Goal: Task Accomplishment & Management: Manage account settings

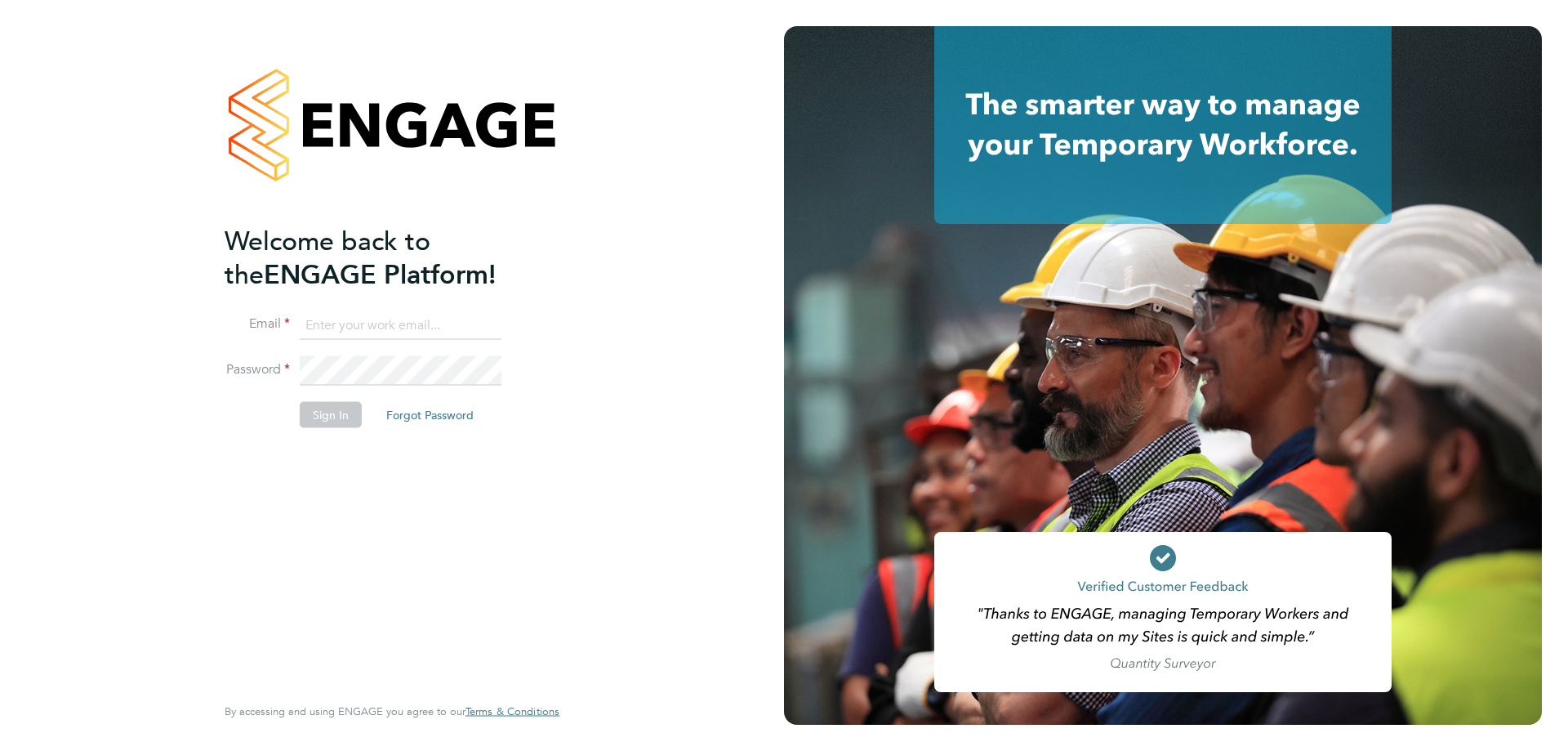
type input "[EMAIL_ADDRESS][PERSON_NAME][DOMAIN_NAME]"
click at [343, 417] on button "Sign In" at bounding box center [331, 415] width 62 height 26
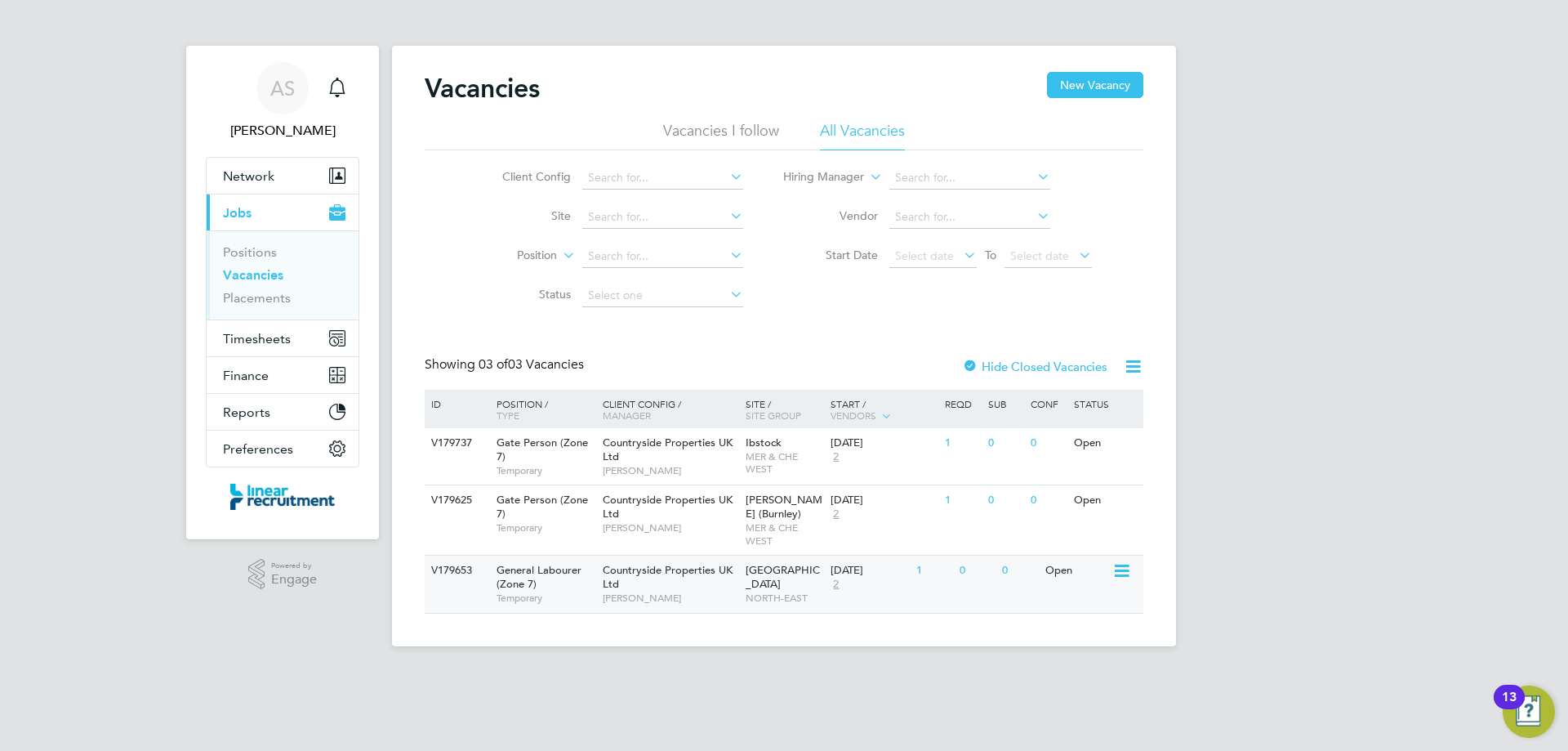
click at [1093, 587] on div "V179653 General Labourer (Zone 7) Temporary Countryside Properties UK Ltd Steve…" at bounding box center [784, 583] width 719 height 57
click at [310, 334] on button "Timesheets" at bounding box center [282, 339] width 152 height 36
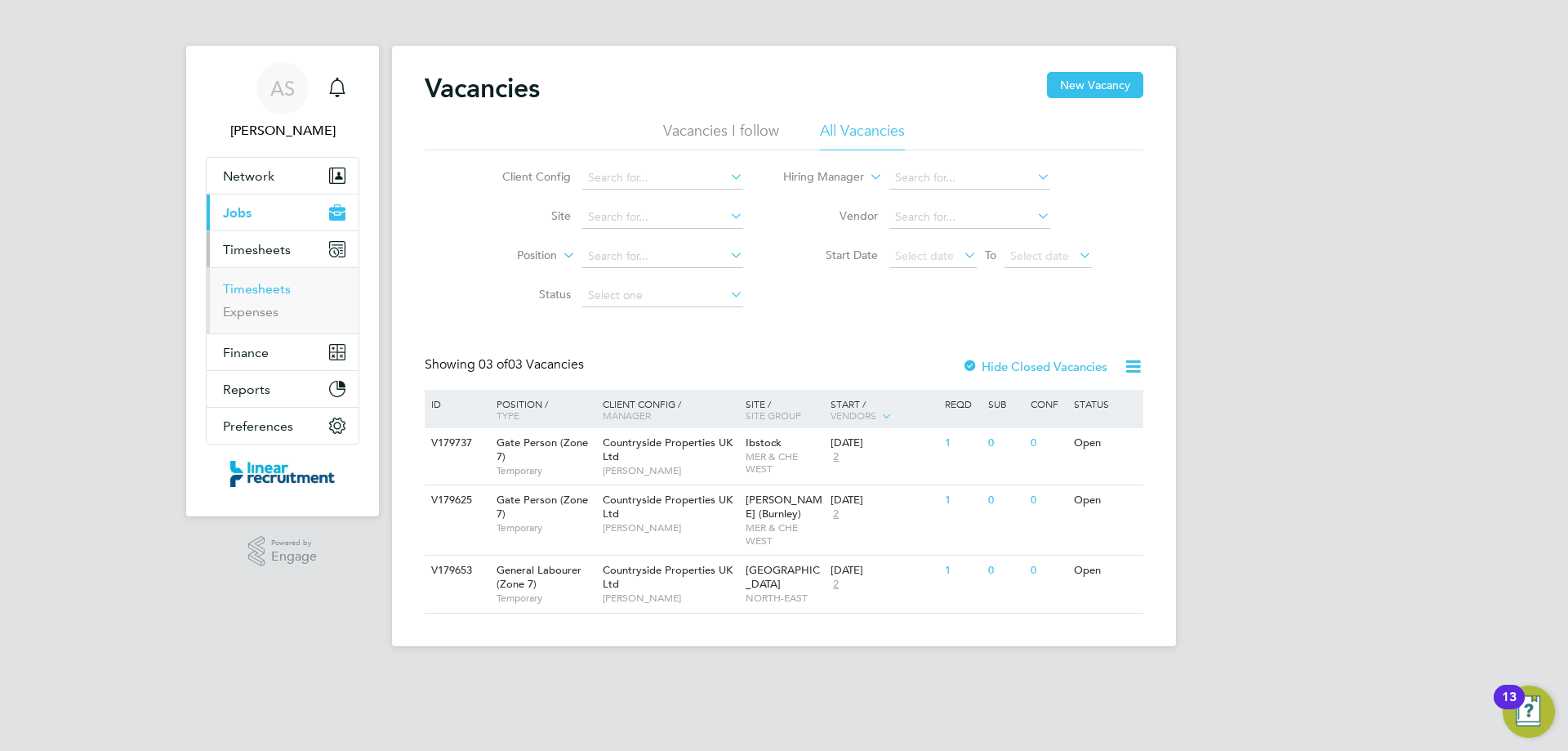
click at [262, 295] on link "Timesheets" at bounding box center [257, 289] width 67 height 16
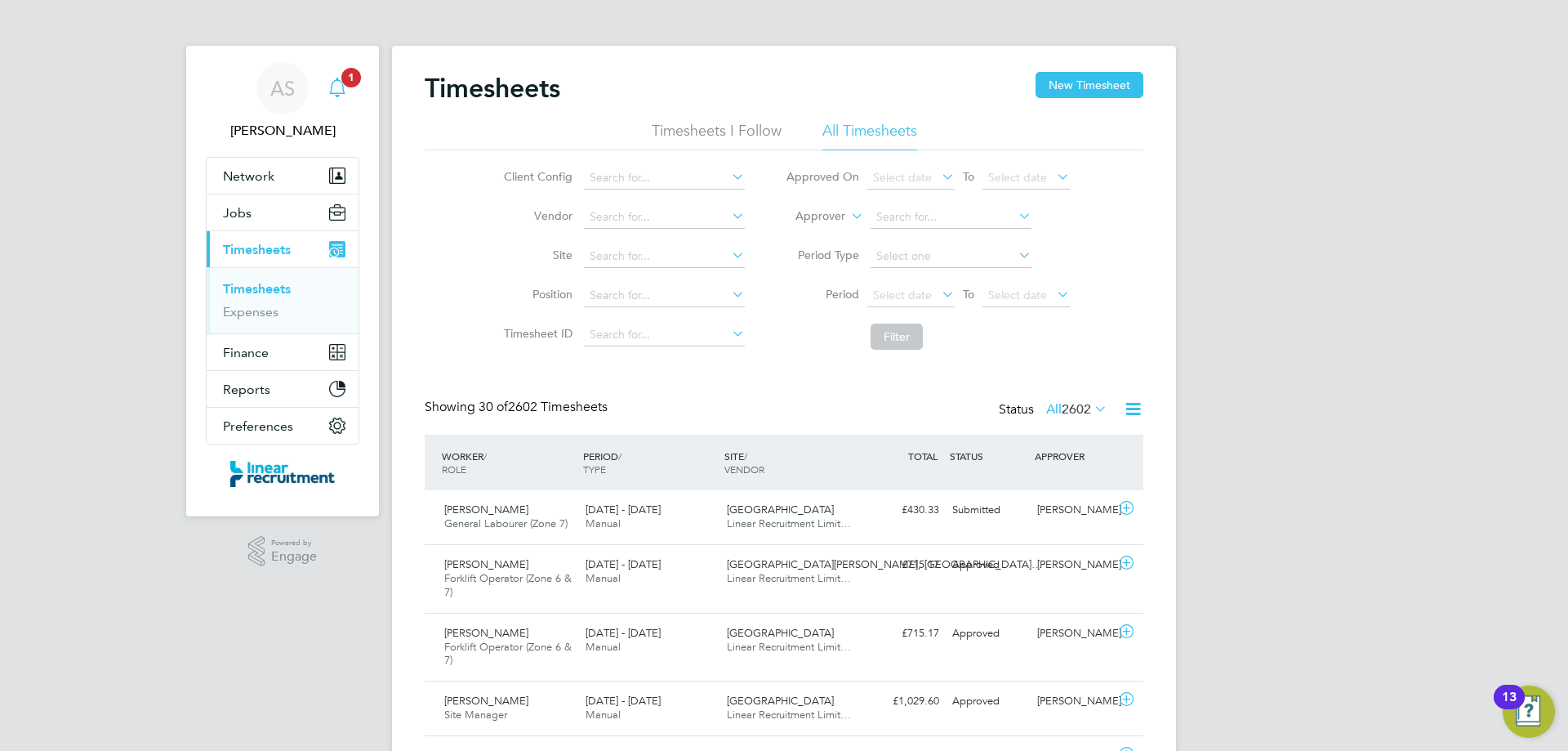
click at [340, 92] on icon "Main navigation" at bounding box center [337, 87] width 20 height 20
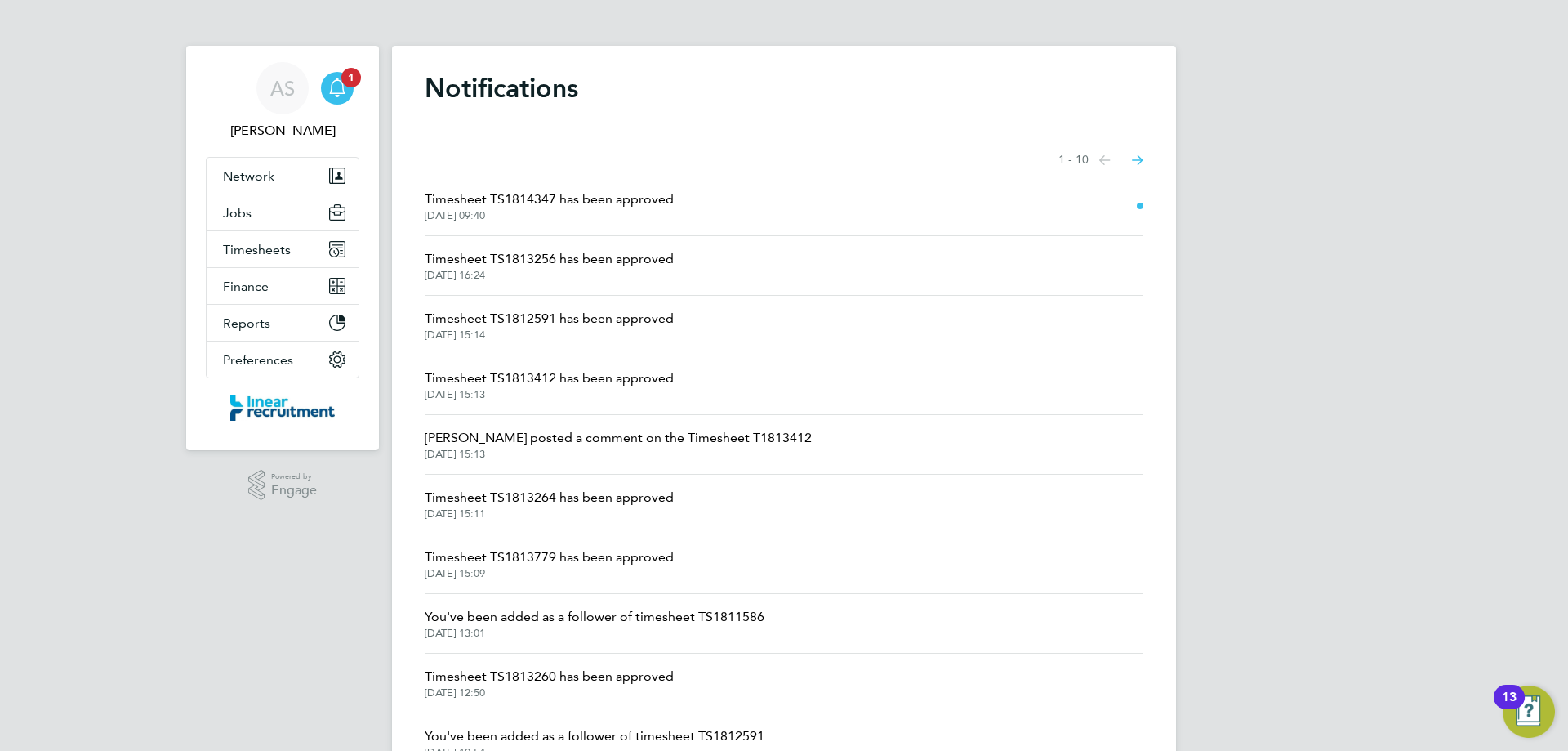
click at [625, 200] on span "Timesheet TS1814347 has been approved" at bounding box center [549, 199] width 249 height 20
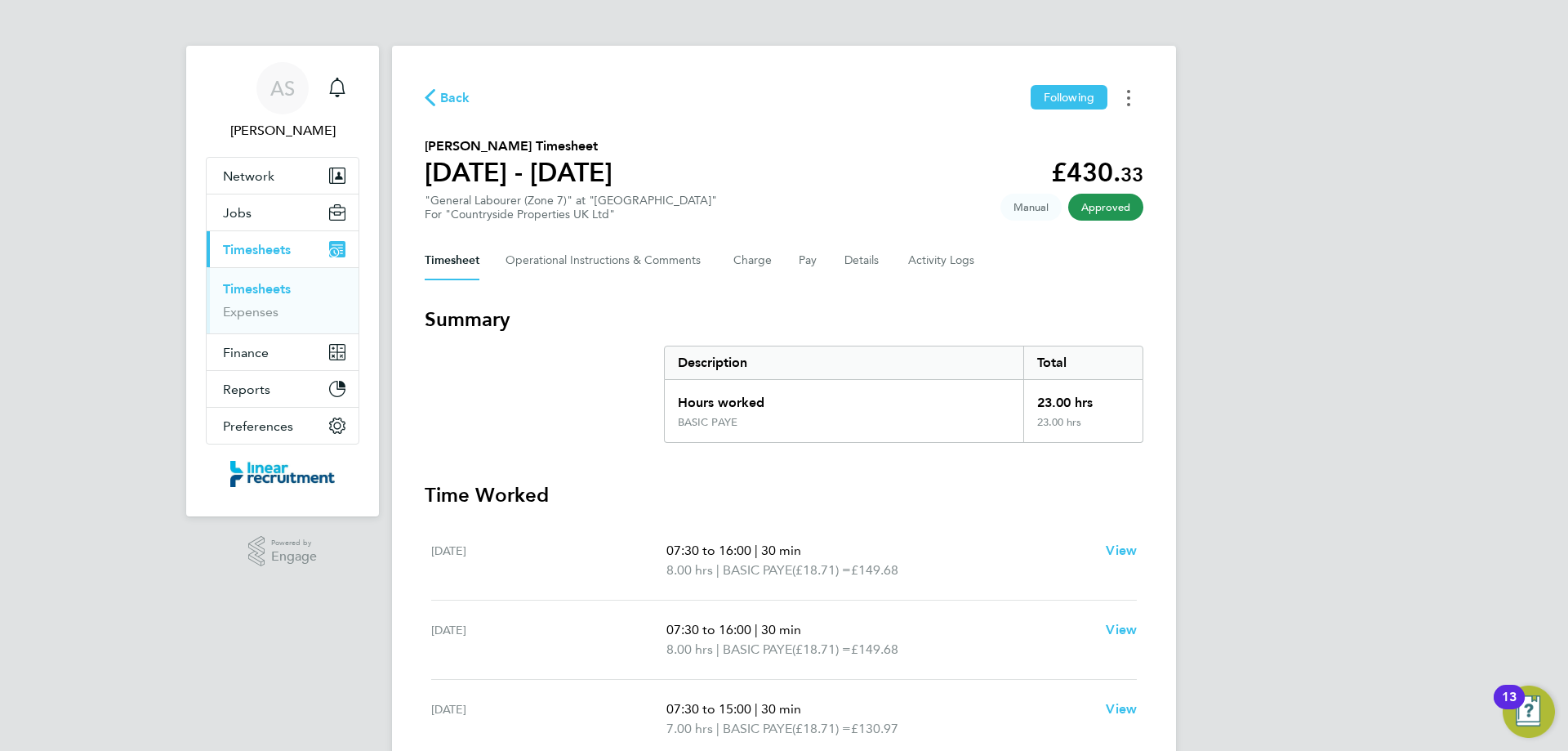
click at [1128, 99] on icon "Timesheets Menu" at bounding box center [1129, 98] width 3 height 16
click at [1037, 122] on link "Download timesheet" at bounding box center [1045, 134] width 196 height 33
click at [856, 267] on button "Details" at bounding box center [863, 260] width 37 height 39
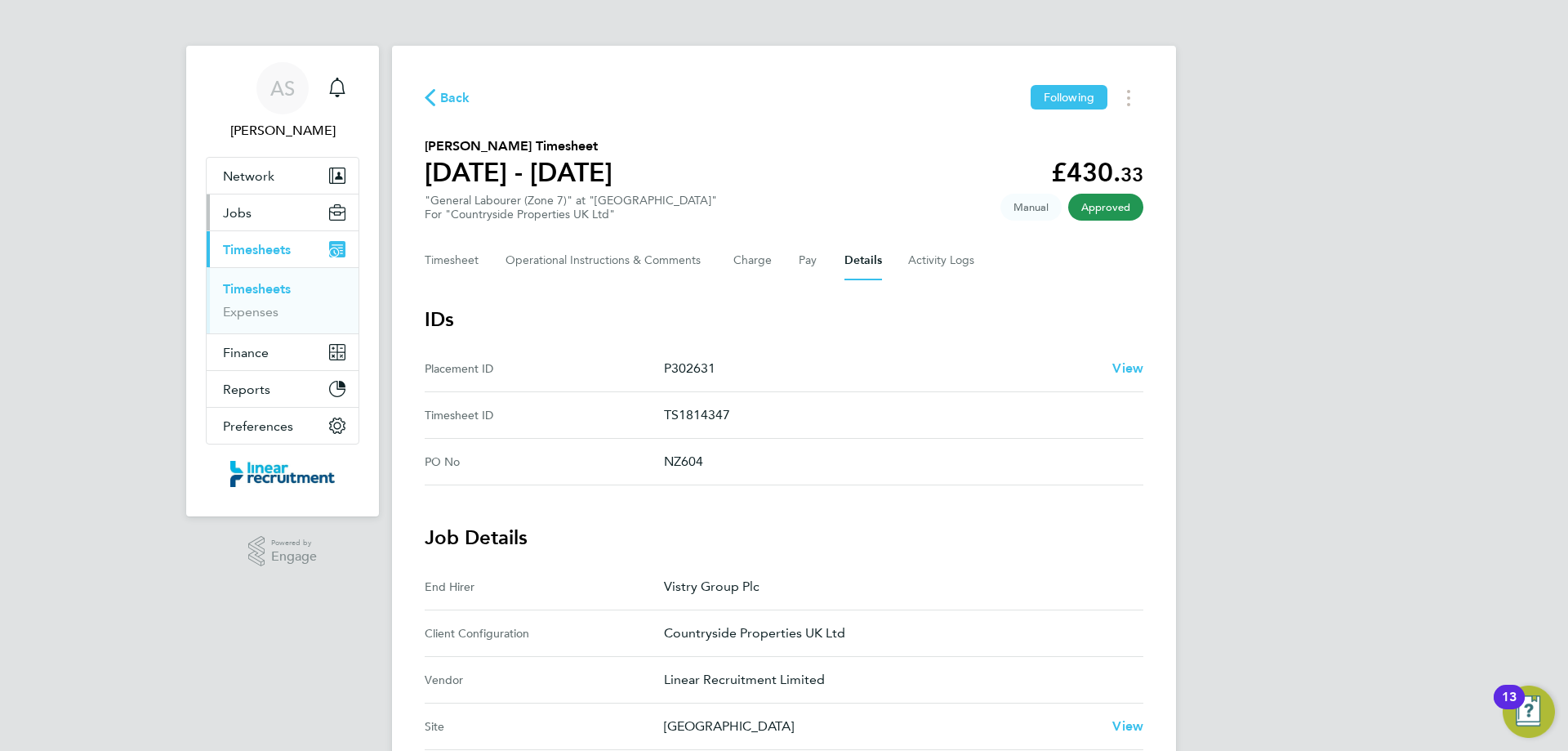
click at [252, 201] on button "Jobs" at bounding box center [282, 213] width 152 height 36
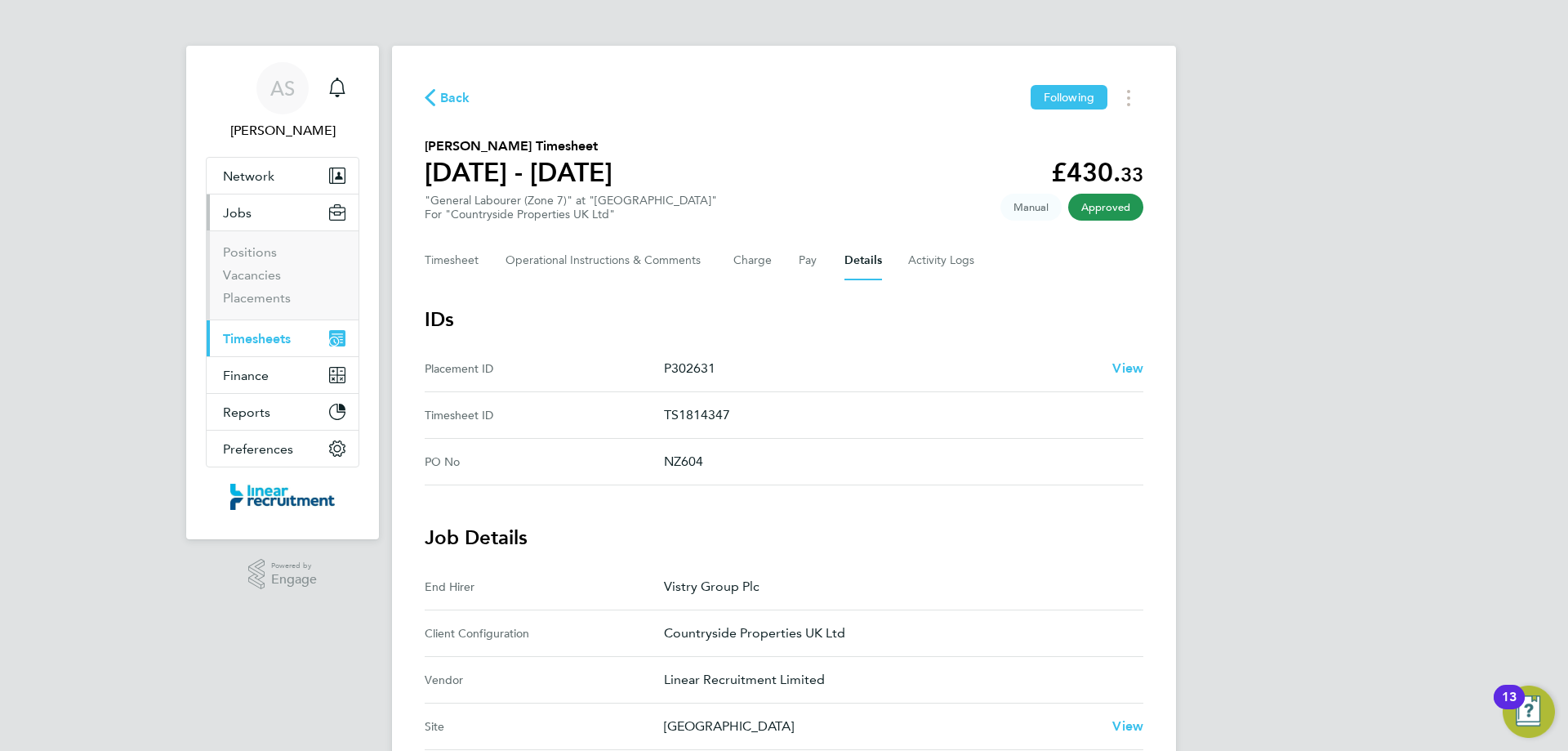
click at [256, 264] on li "Positions" at bounding box center [284, 256] width 123 height 22
click at [257, 277] on link "Vacancies" at bounding box center [251, 275] width 58 height 16
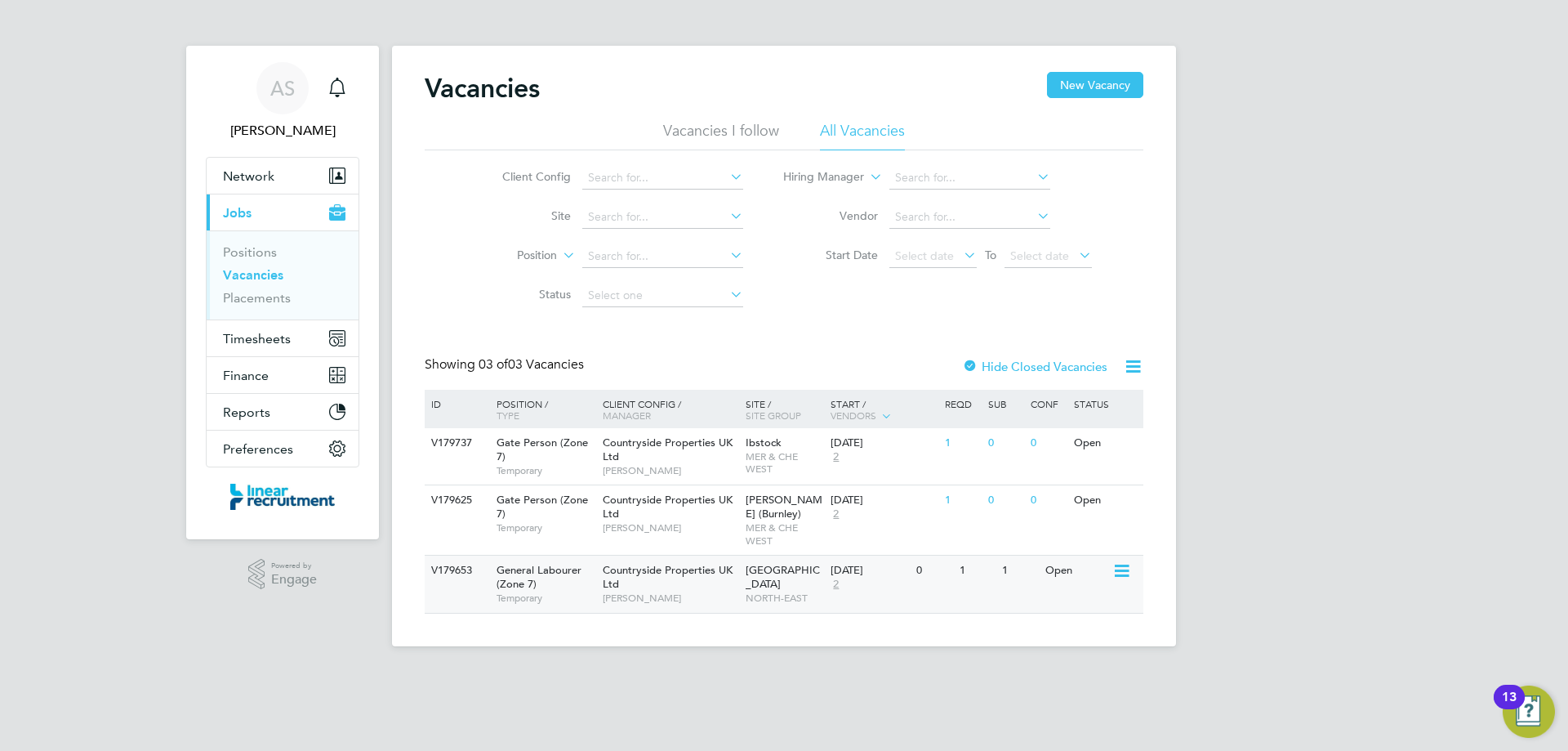
click at [947, 580] on div "0" at bounding box center [933, 570] width 42 height 30
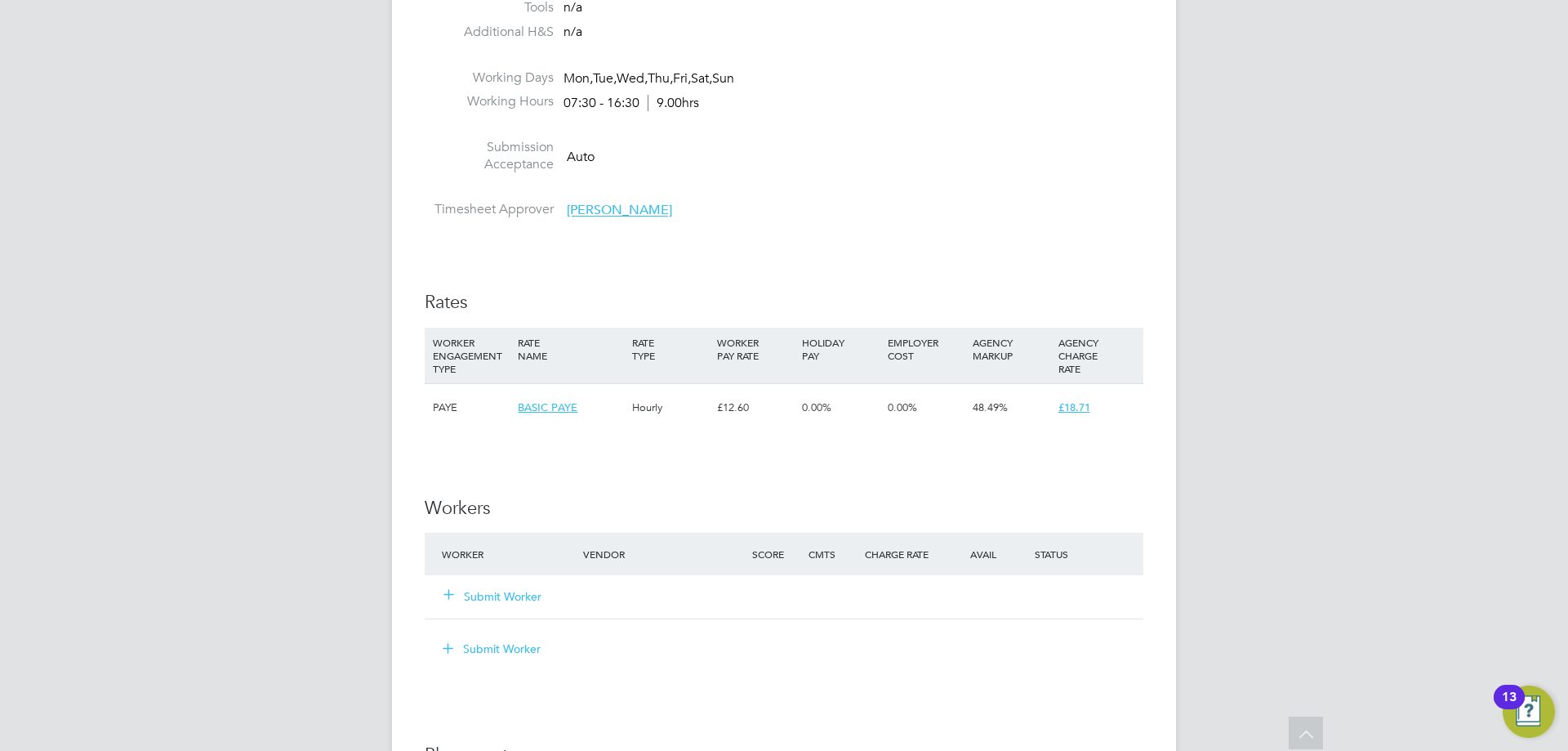
click at [478, 595] on button "Submit Worker" at bounding box center [492, 596] width 98 height 16
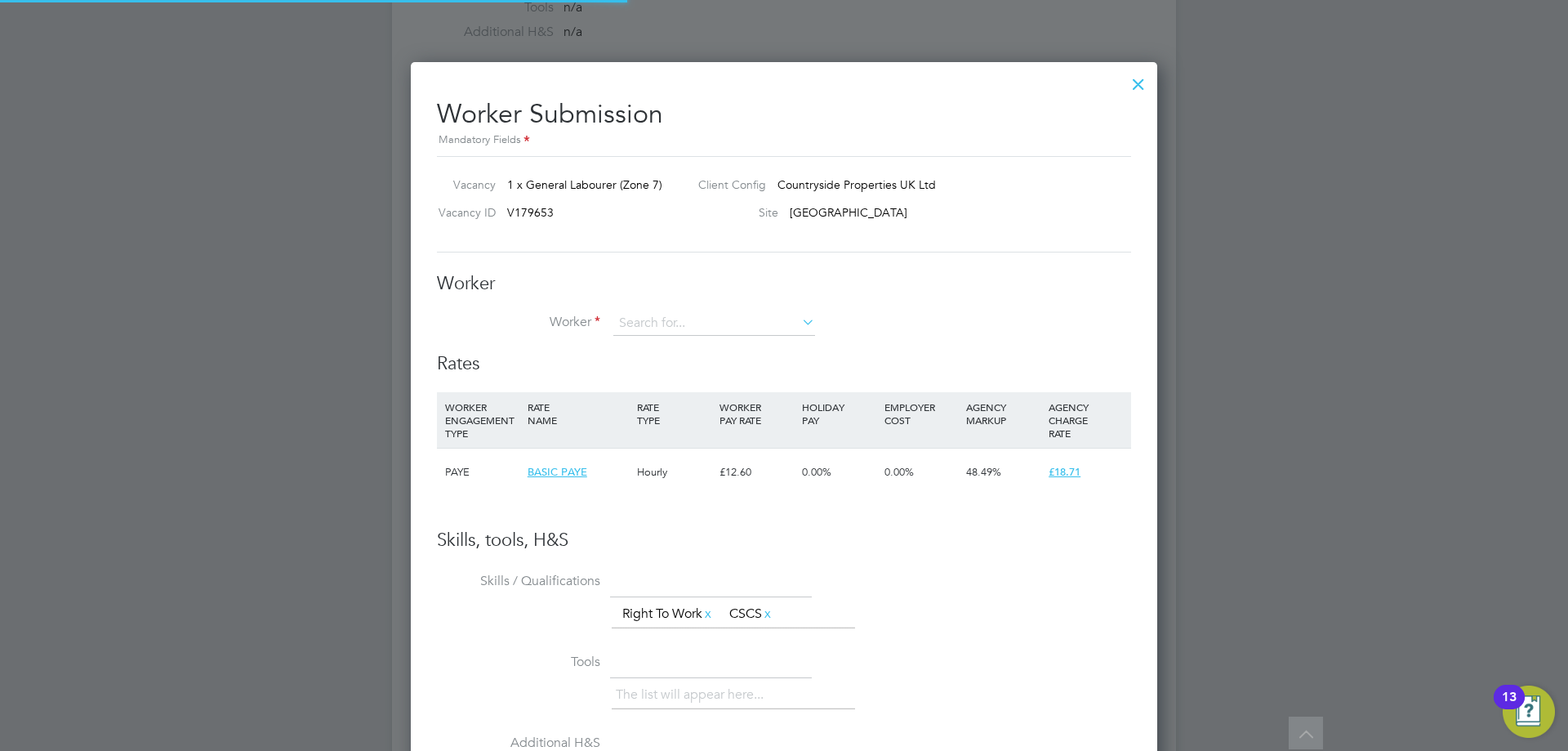
scroll to position [1009, 747]
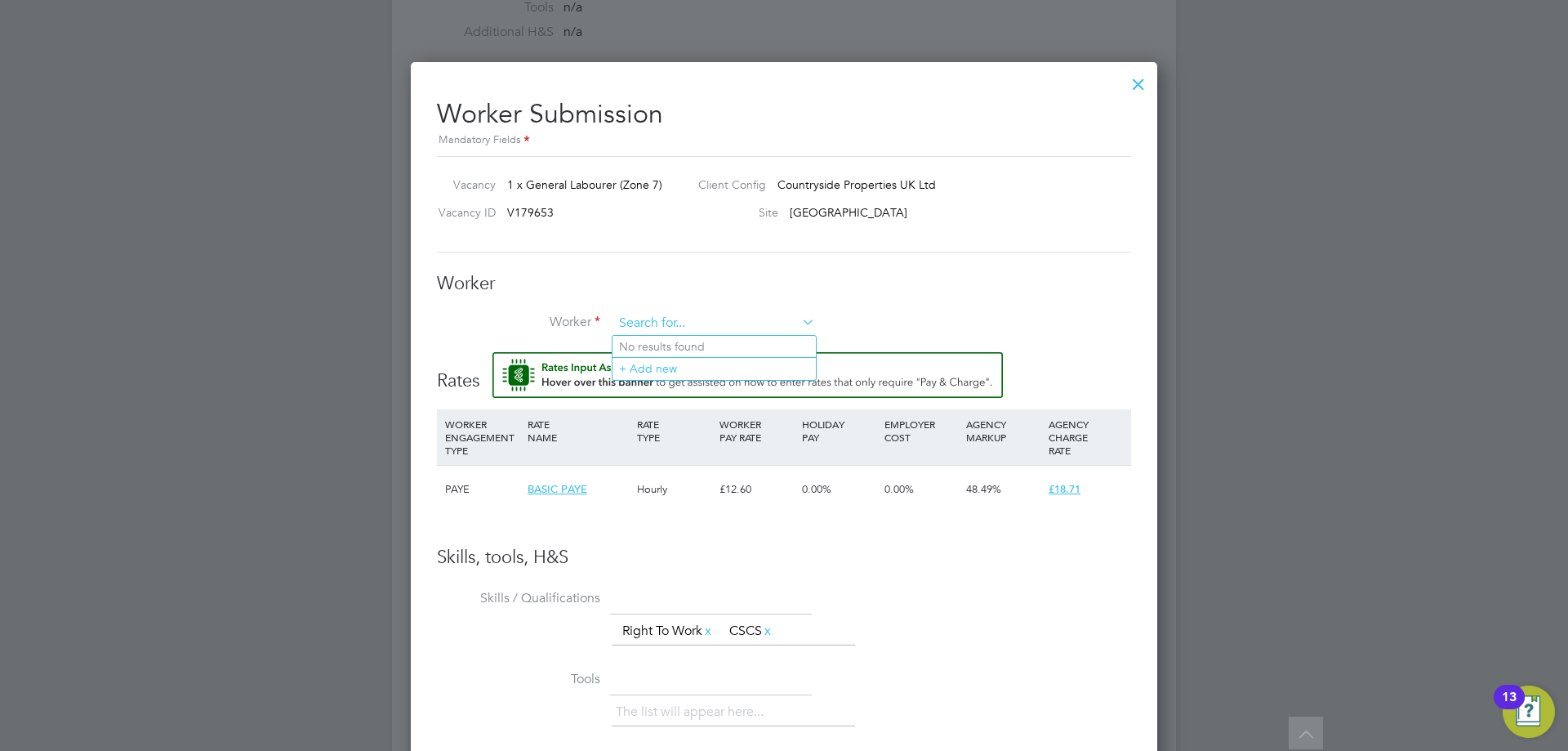
click at [695, 315] on input at bounding box center [714, 323] width 202 height 24
click at [694, 376] on li "Thomas James (93785)" at bounding box center [748, 369] width 272 height 22
type input "Thomas James (93785)"
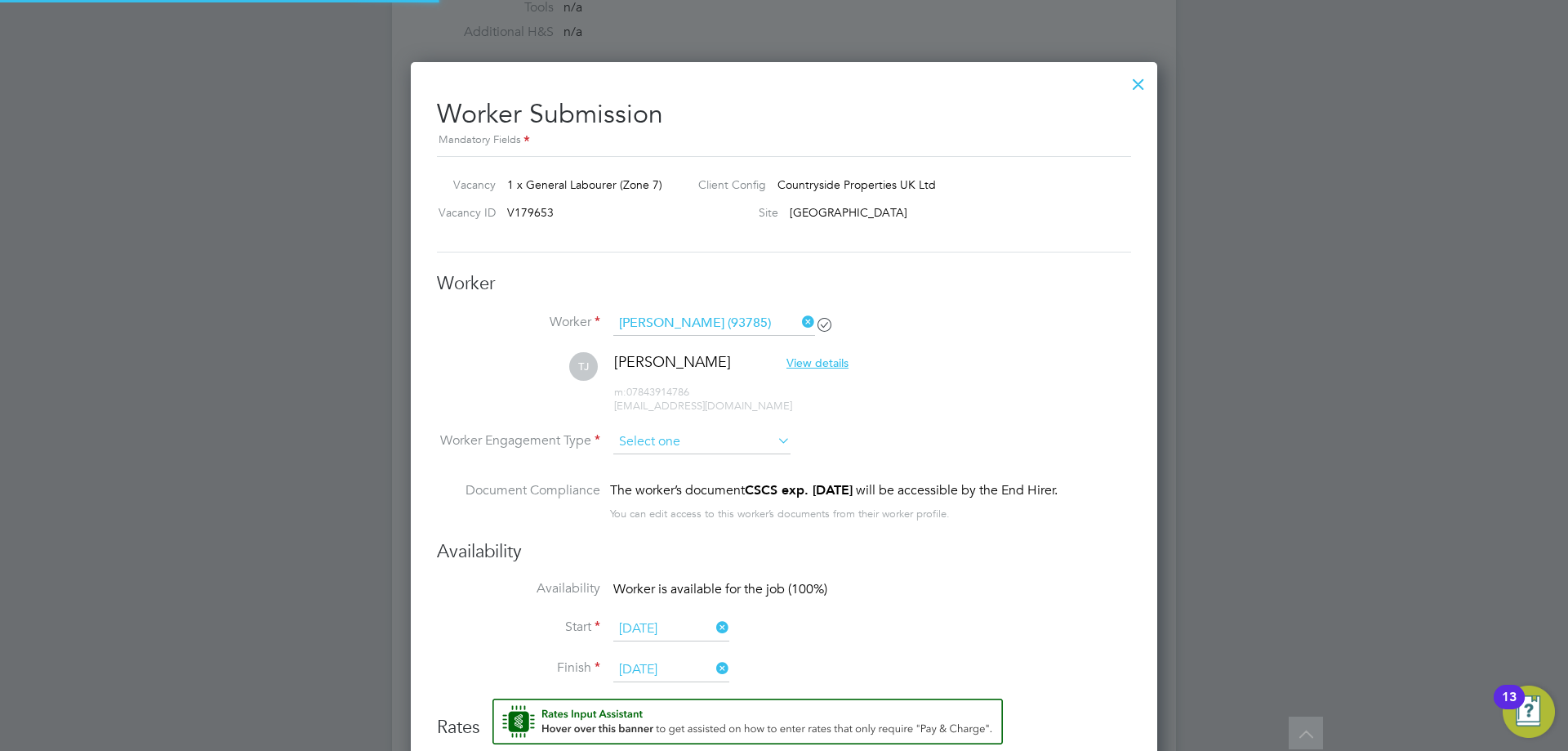
scroll to position [1355, 747]
click at [711, 441] on input at bounding box center [701, 442] width 177 height 24
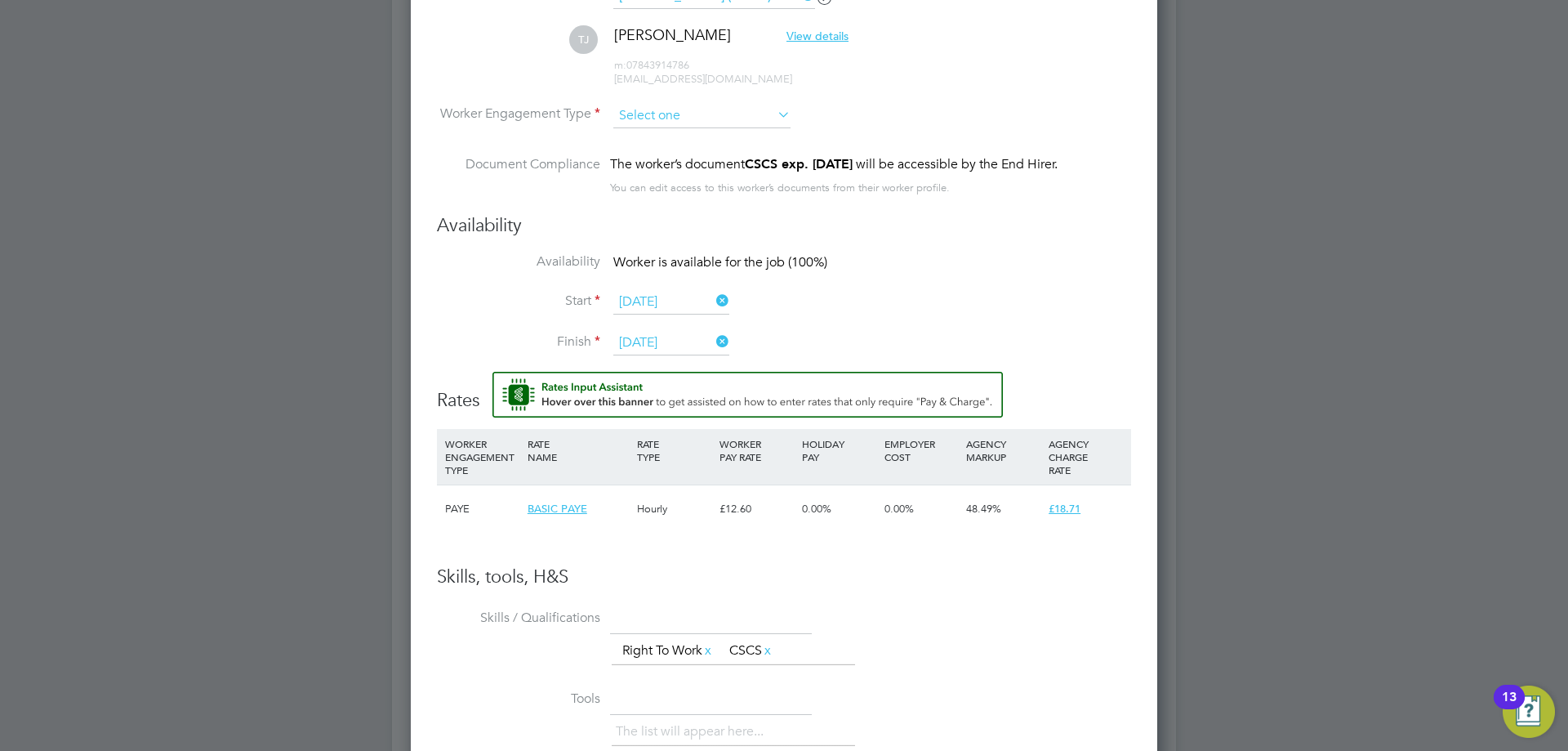
click at [650, 122] on input at bounding box center [701, 116] width 177 height 24
click at [641, 158] on li "PAYE" at bounding box center [701, 159] width 179 height 22
type input "PAYE"
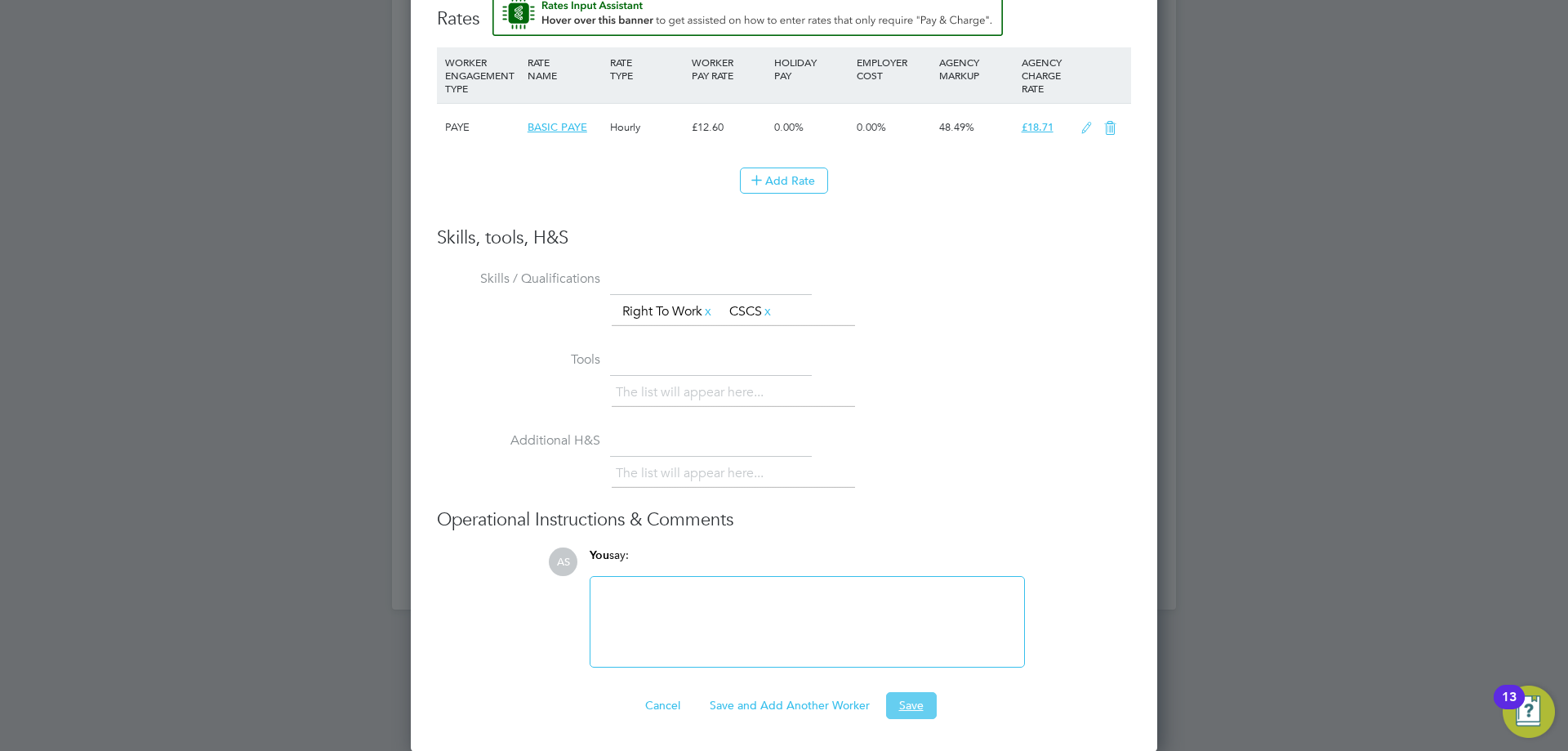
click at [914, 697] on button "Save" at bounding box center [911, 705] width 51 height 26
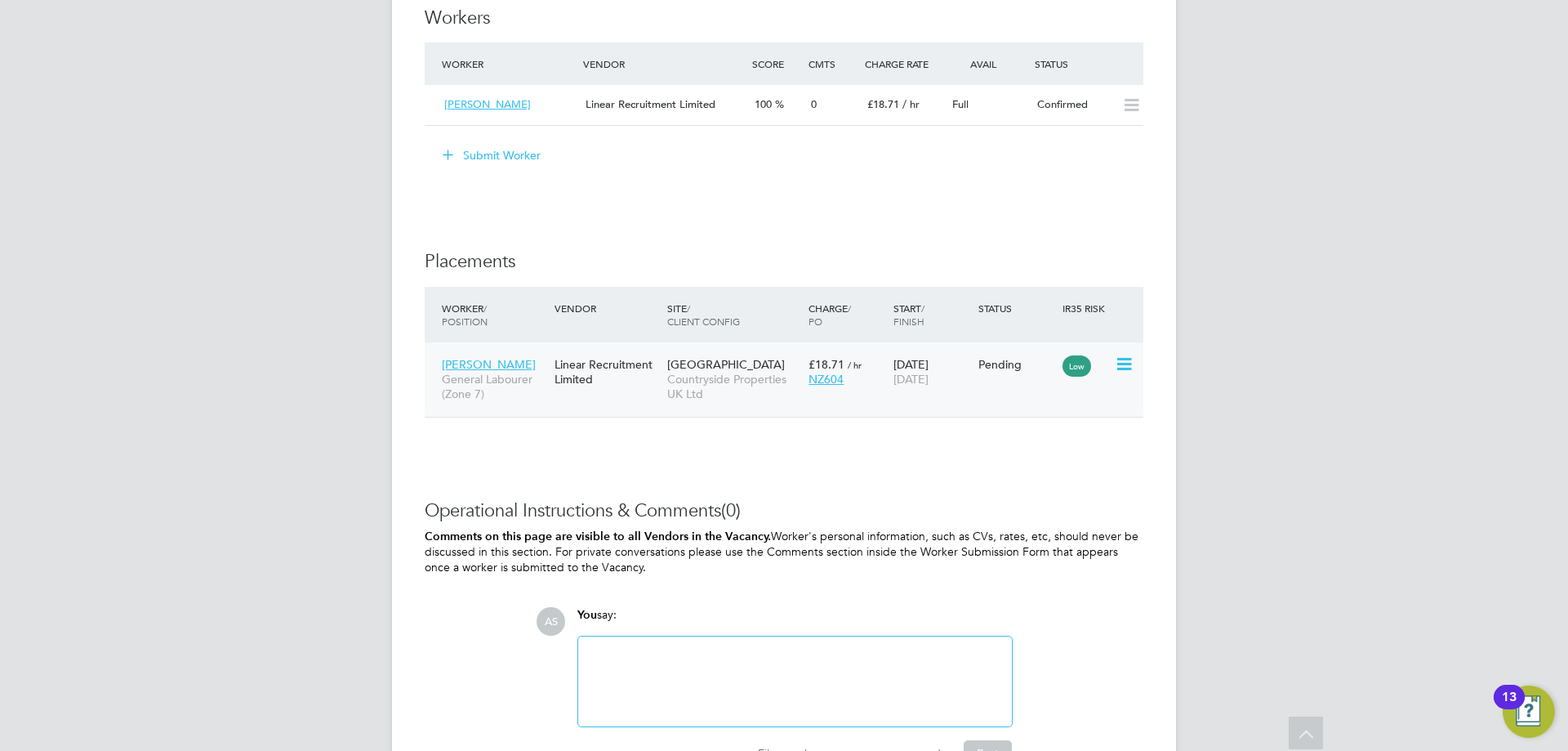
click at [1120, 359] on icon at bounding box center [1122, 364] width 16 height 20
click at [1033, 466] on li "Start" at bounding box center [1074, 465] width 116 height 22
type input "Steven McIntyre"
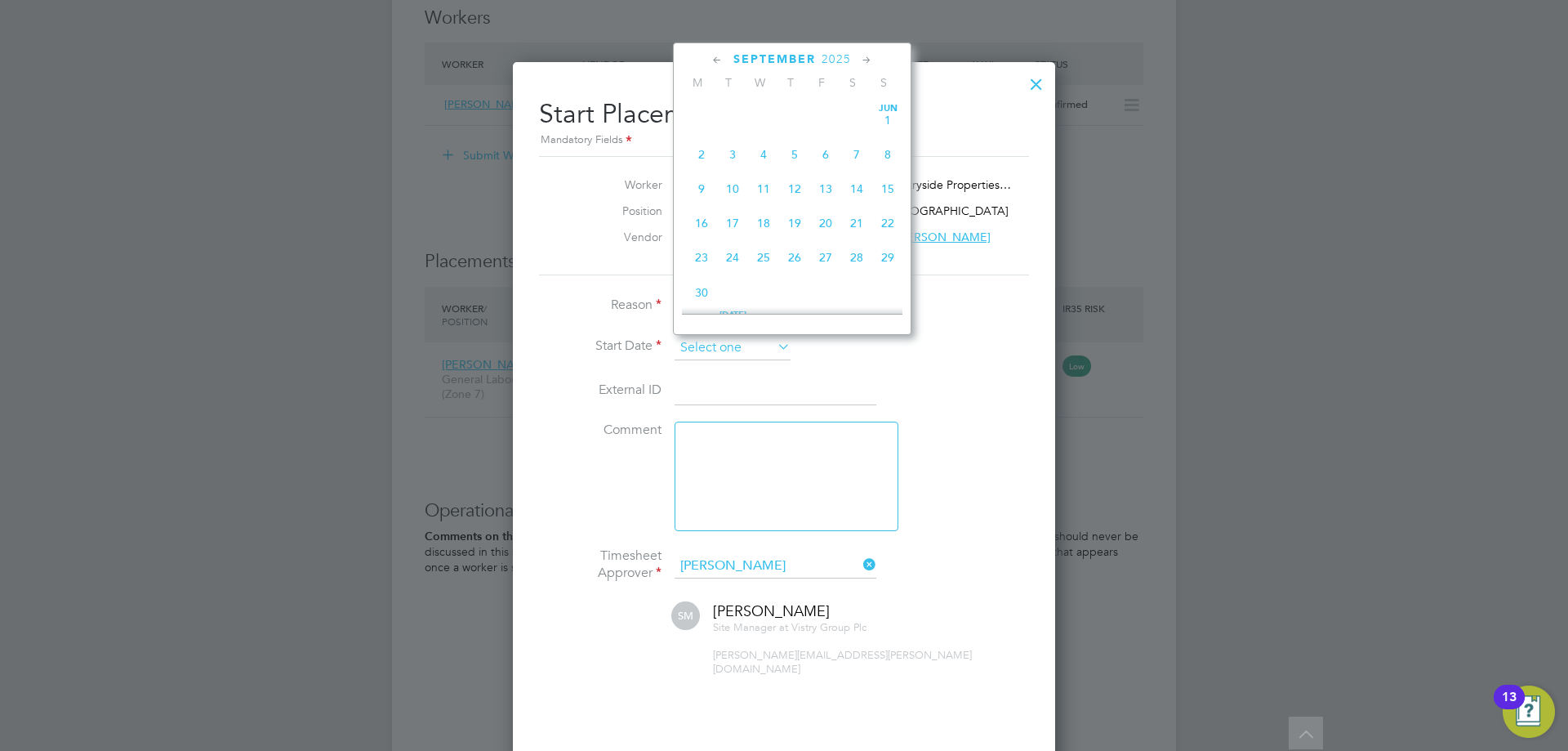
click at [766, 351] on input at bounding box center [733, 348] width 116 height 24
click at [765, 147] on span "27" at bounding box center [764, 143] width 31 height 31
type input "27 Aug 2025"
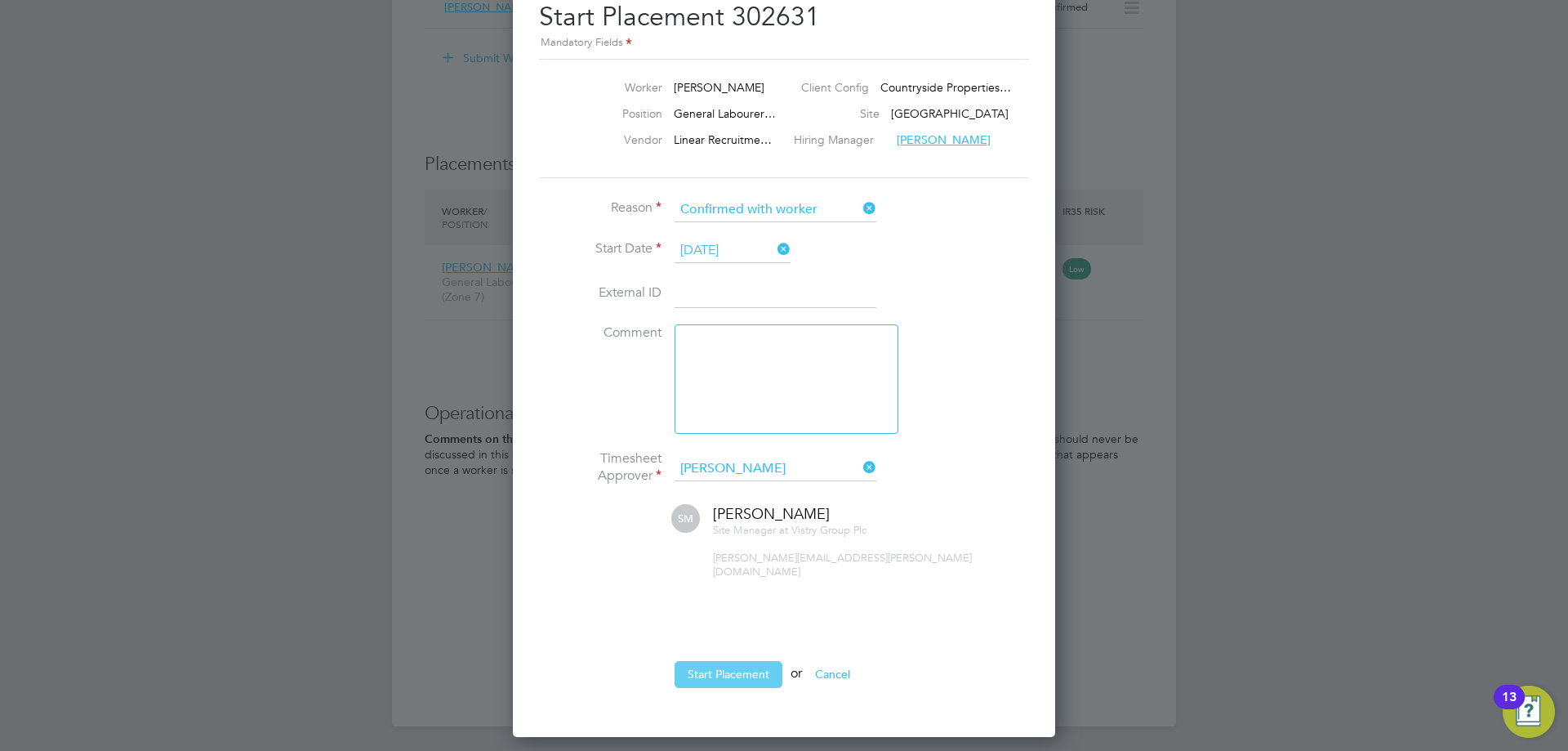
click at [724, 661] on button "Start Placement" at bounding box center [728, 674] width 108 height 26
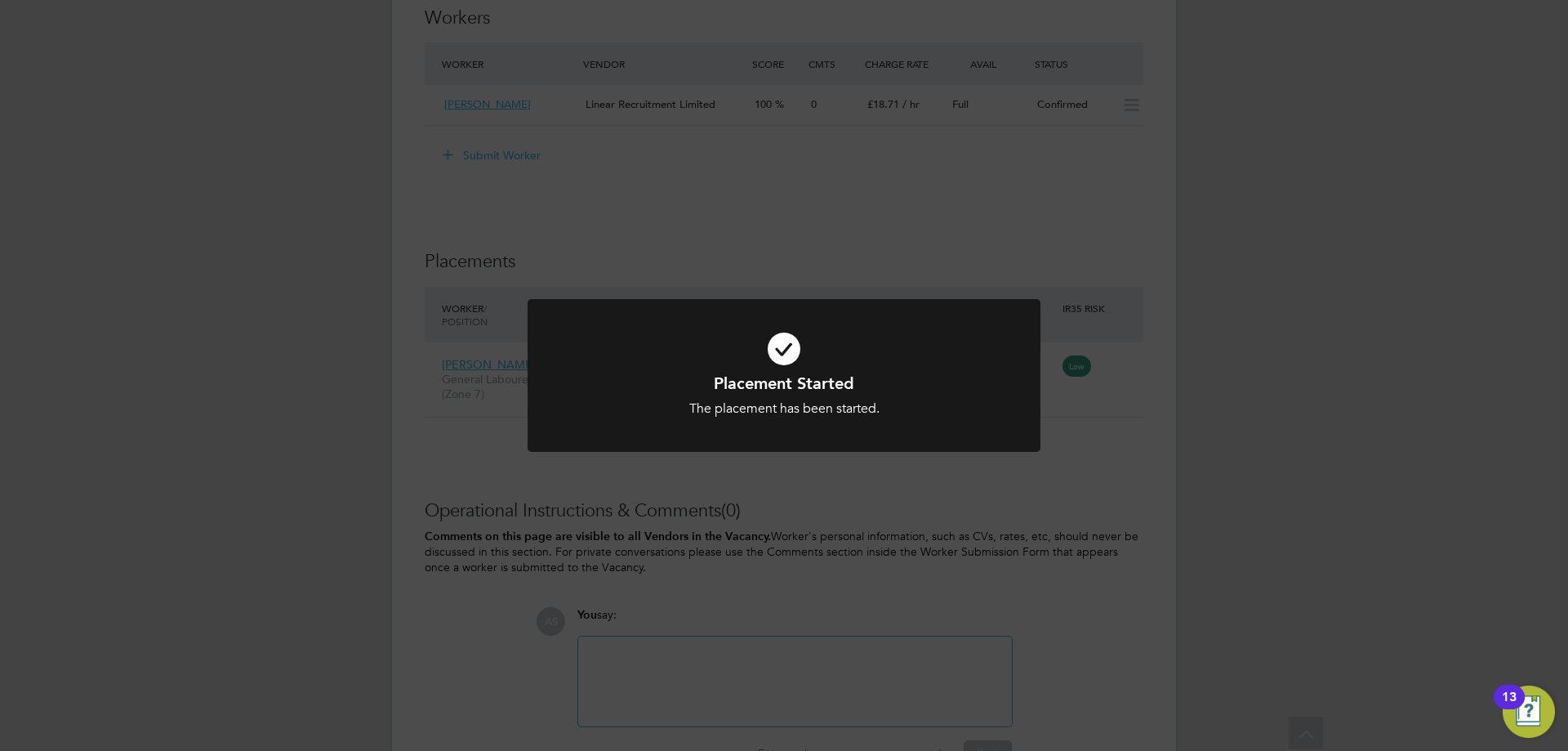
click at [1018, 438] on div at bounding box center [784, 375] width 513 height 153
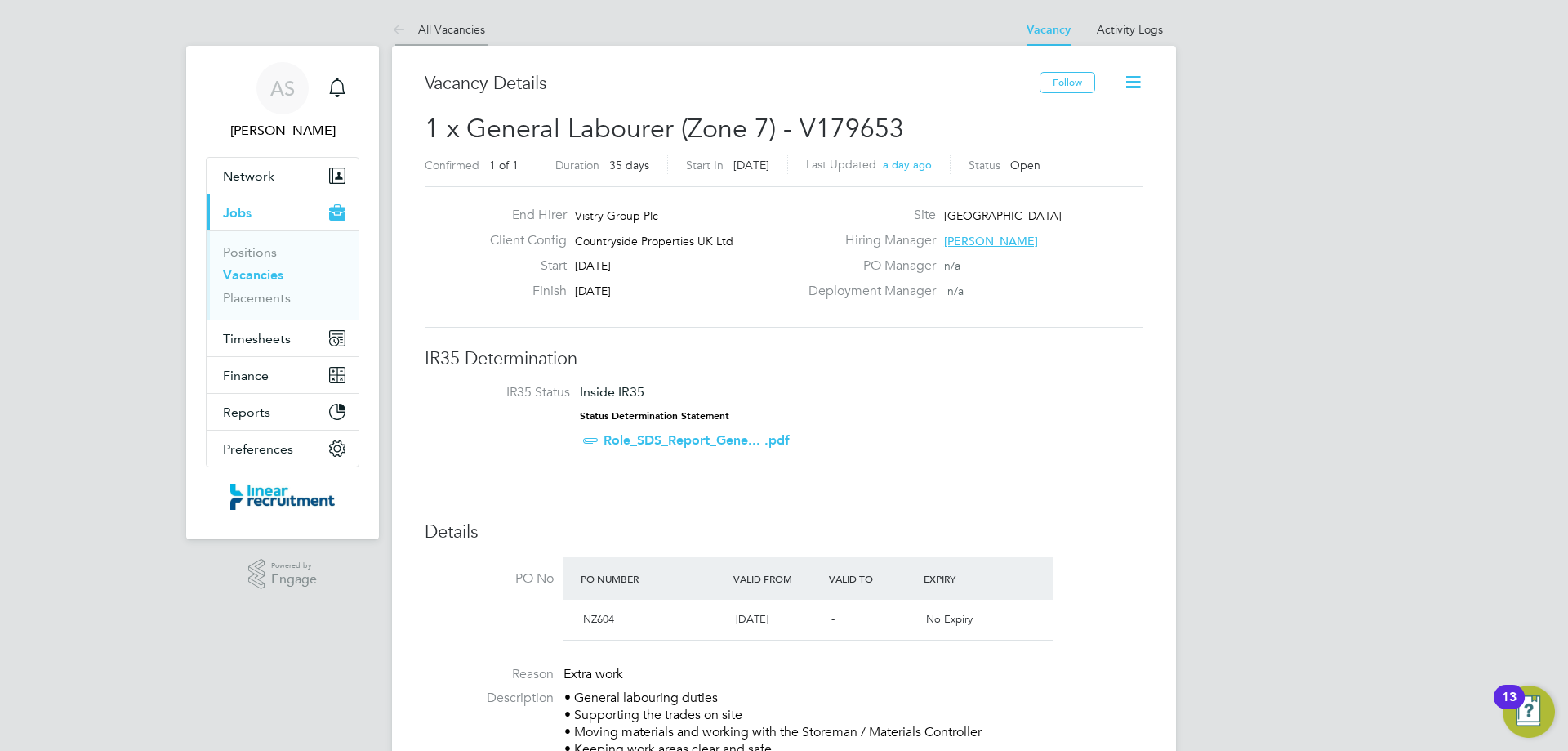
click at [452, 33] on link "All Vacancies" at bounding box center [439, 29] width 93 height 15
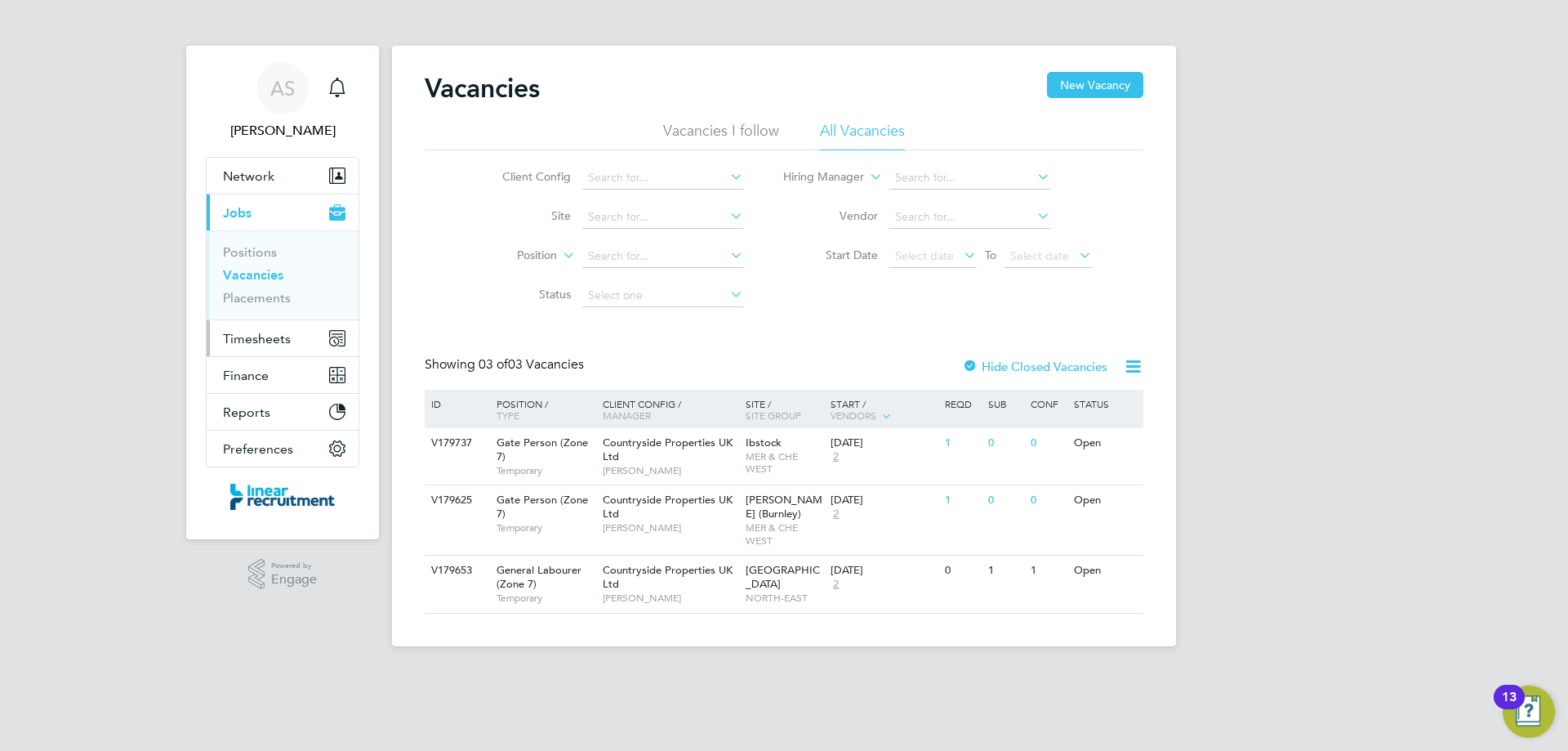
click at [230, 342] on span "Timesheets" at bounding box center [257, 339] width 67 height 16
click at [255, 347] on button "Timesheets" at bounding box center [282, 339] width 152 height 36
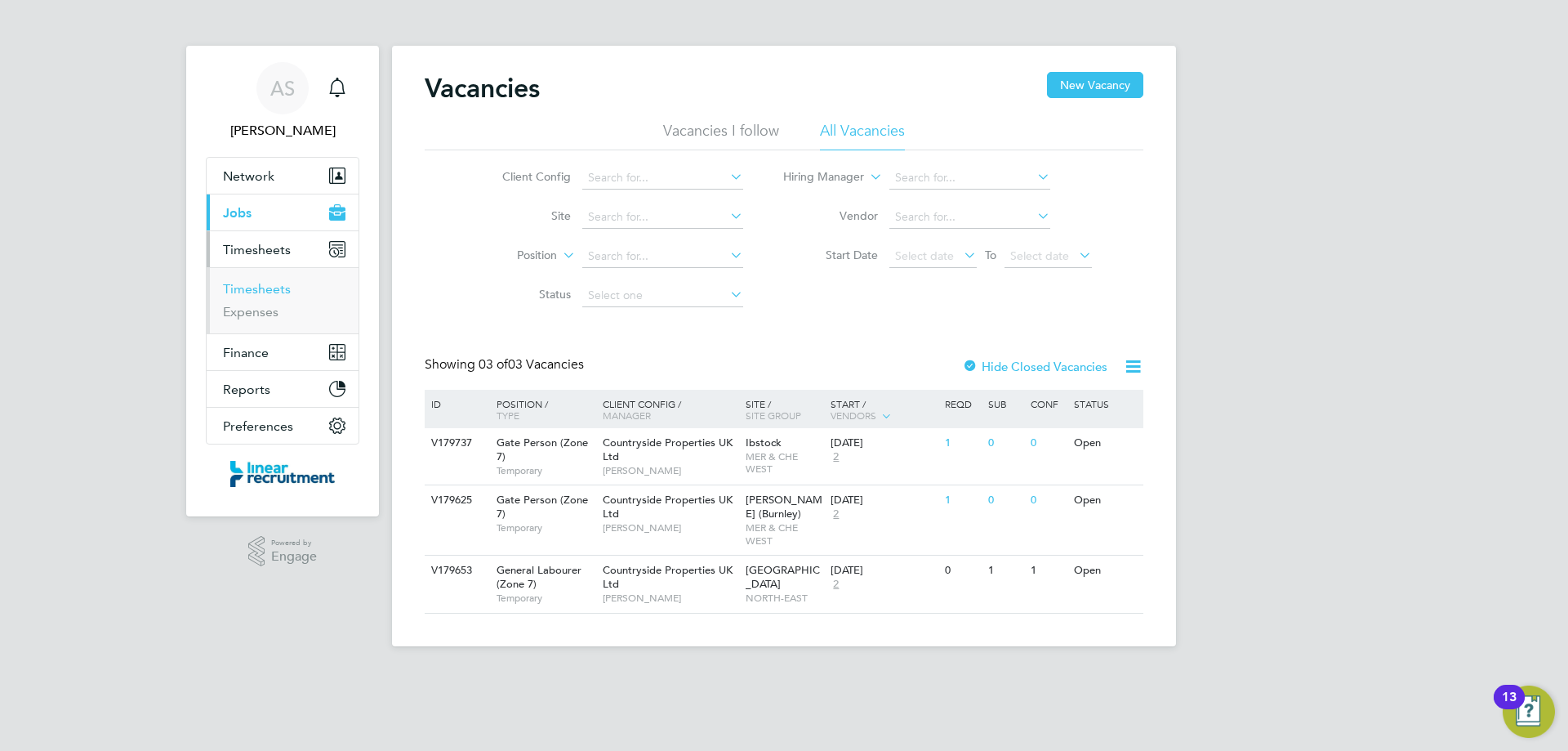
click at [251, 286] on link "Timesheets" at bounding box center [257, 289] width 67 height 16
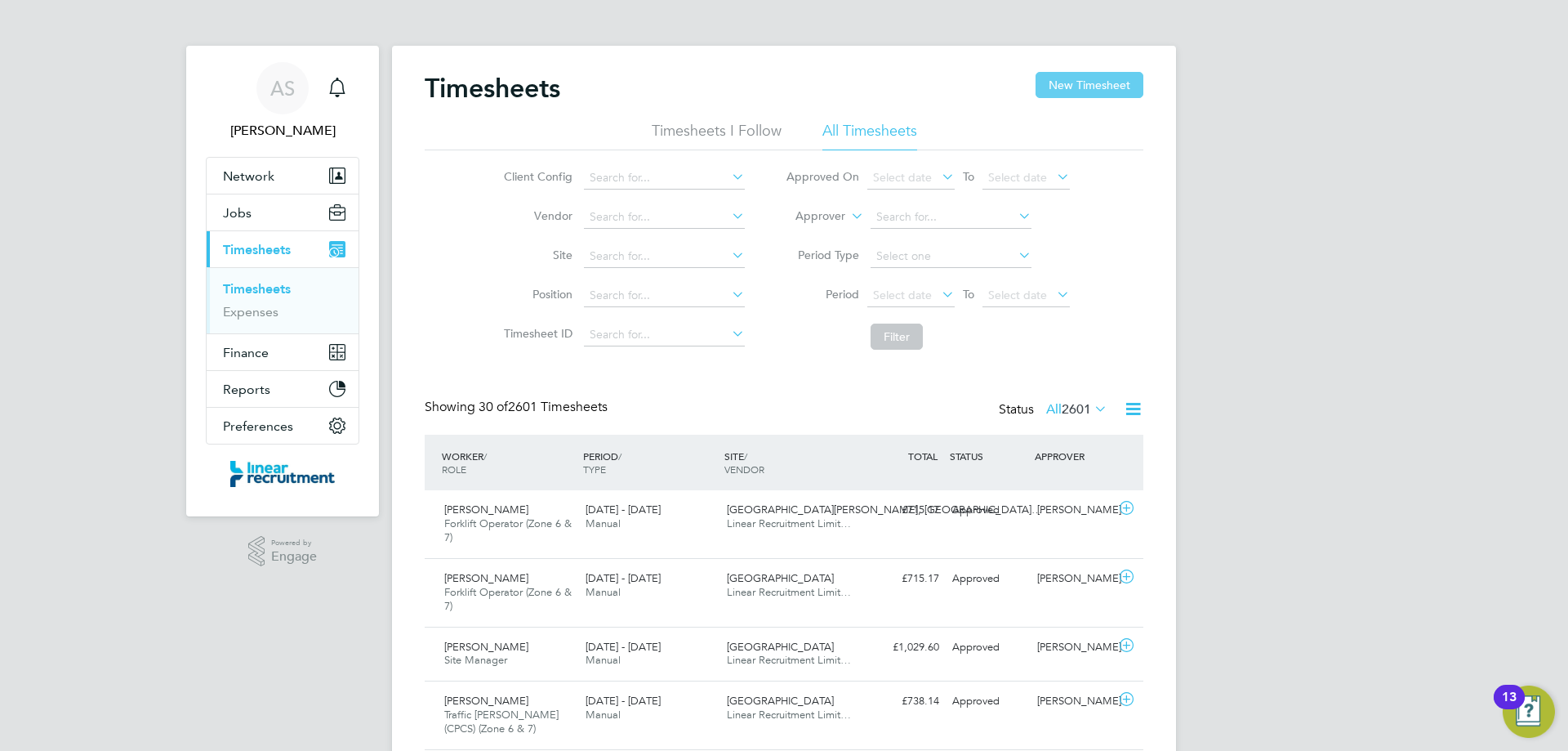
click at [1114, 82] on button "New Timesheet" at bounding box center [1089, 85] width 108 height 26
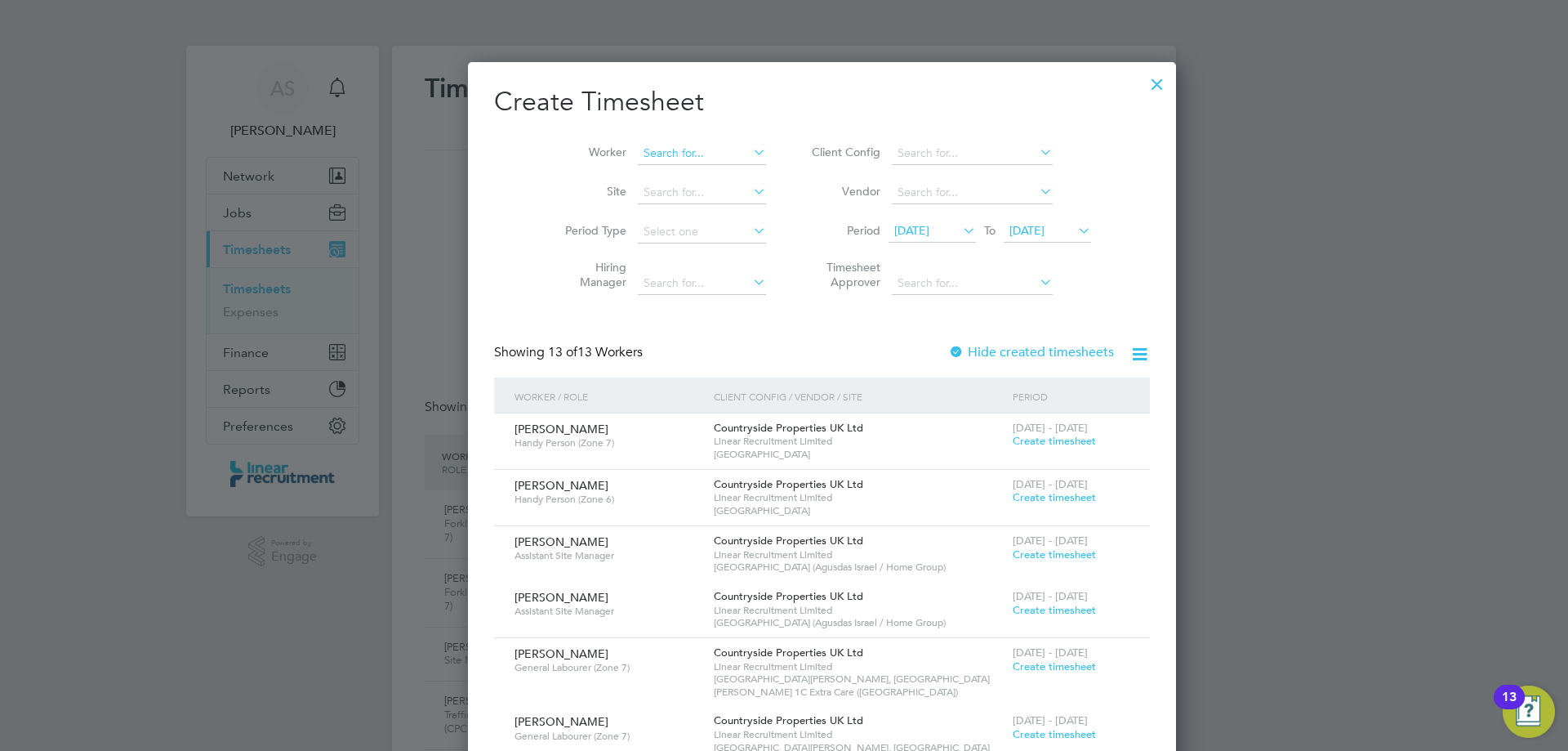
click at [638, 149] on input at bounding box center [701, 153] width 128 height 22
click at [635, 302] on li "Thom as James" at bounding box center [712, 309] width 227 height 22
type input "Thomas James"
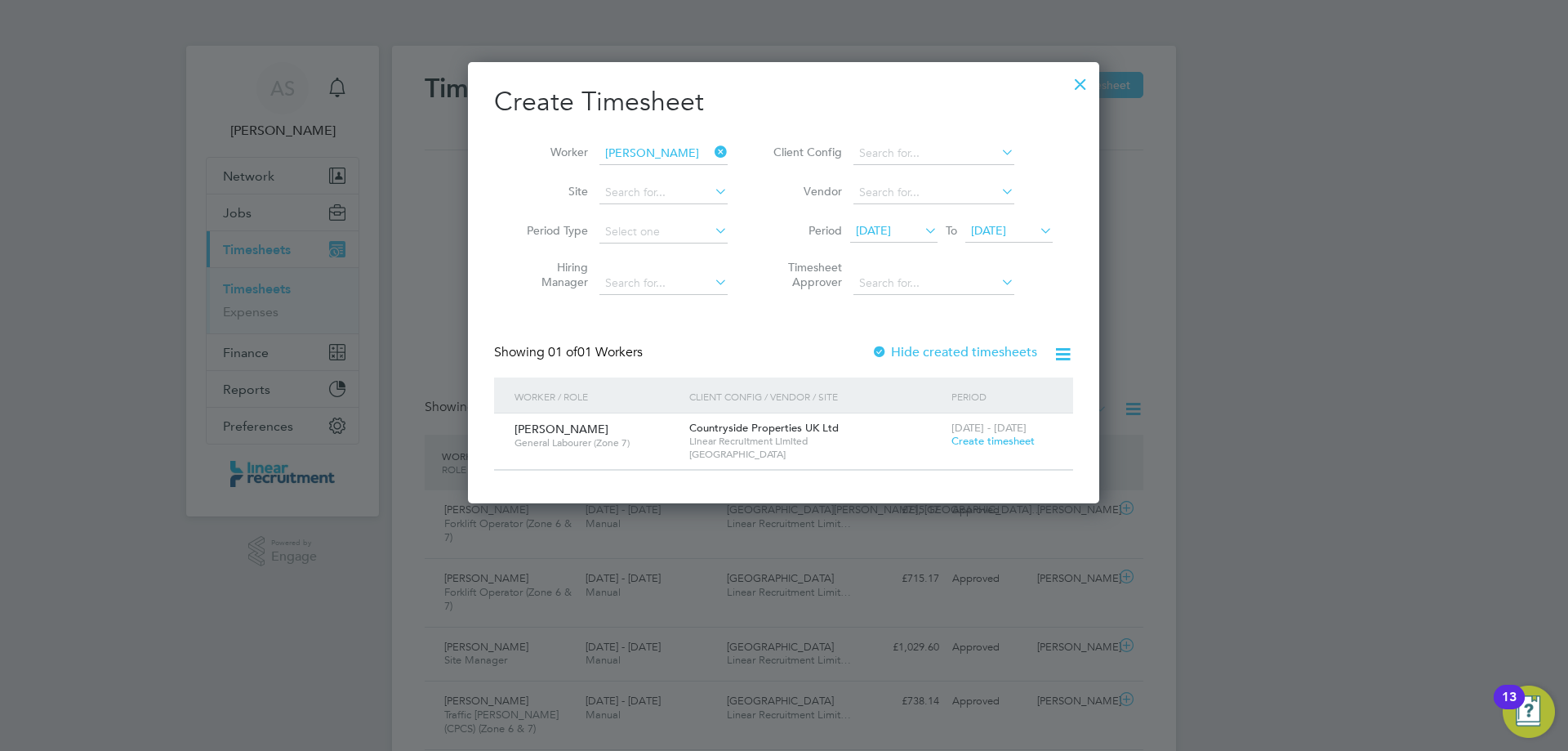
click at [1017, 442] on span "Create timesheet" at bounding box center [993, 441] width 83 height 14
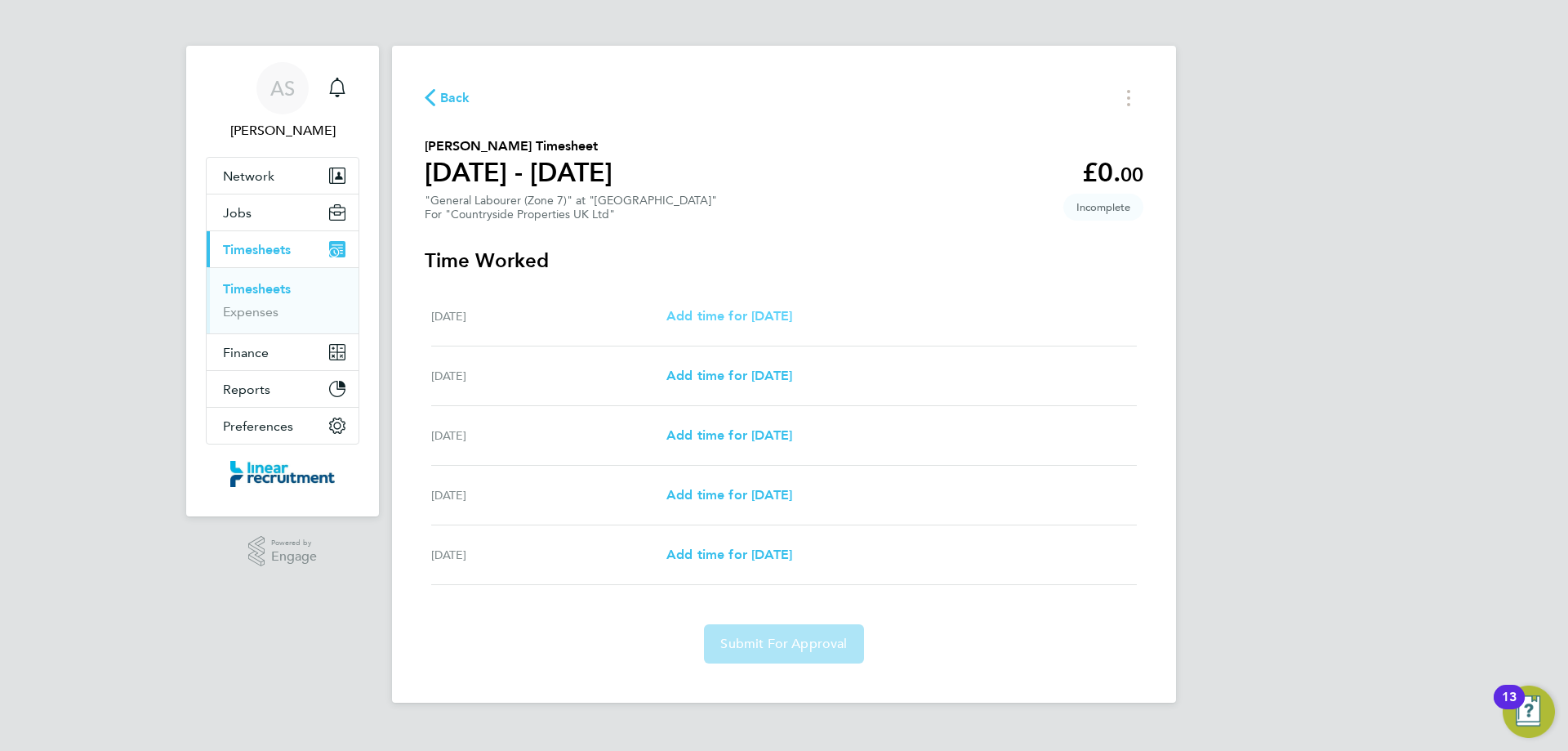
click at [788, 321] on span "Add time for Wed 27 Aug" at bounding box center [729, 315] width 126 height 16
select select "30"
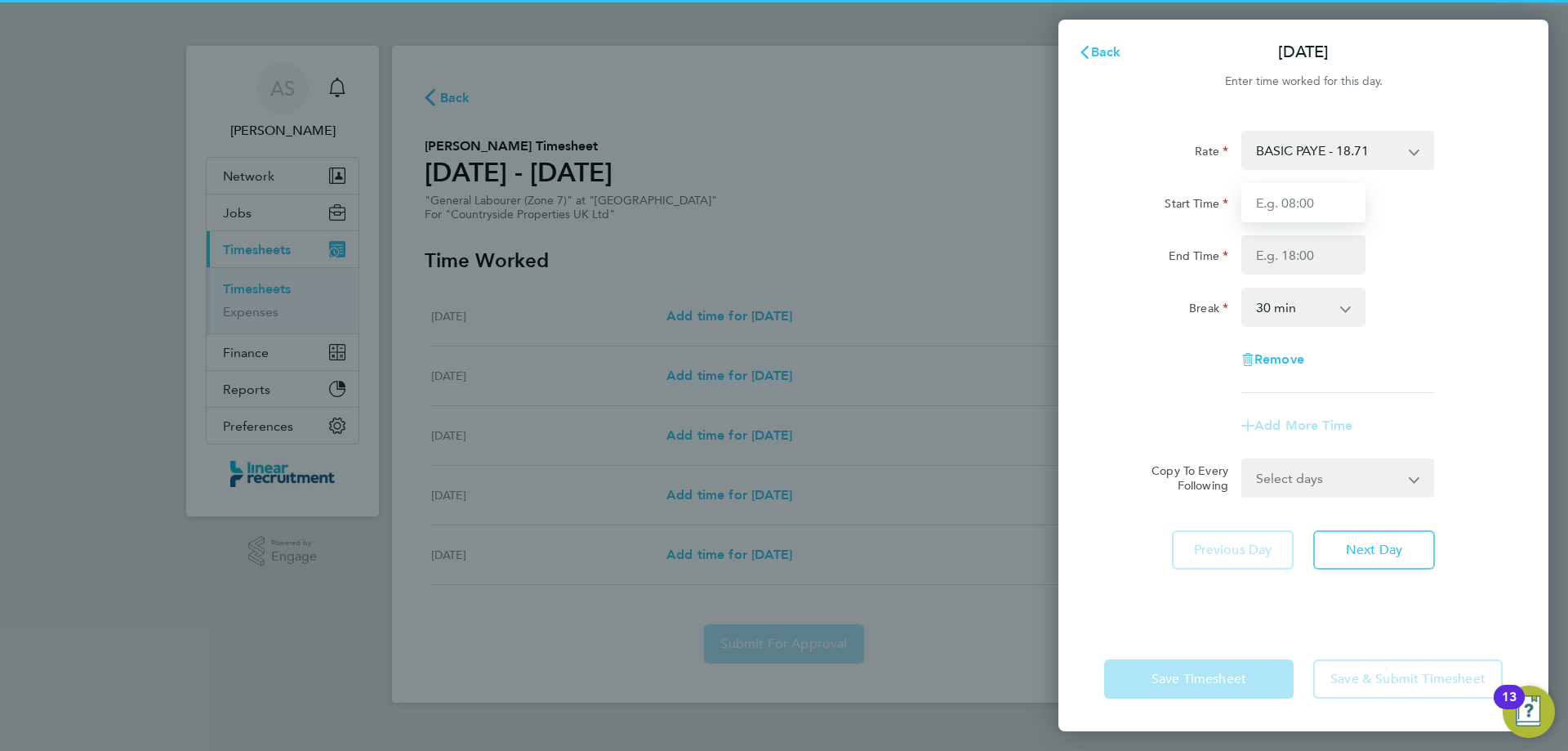
click at [1280, 206] on input "Start Time" at bounding box center [1304, 202] width 124 height 39
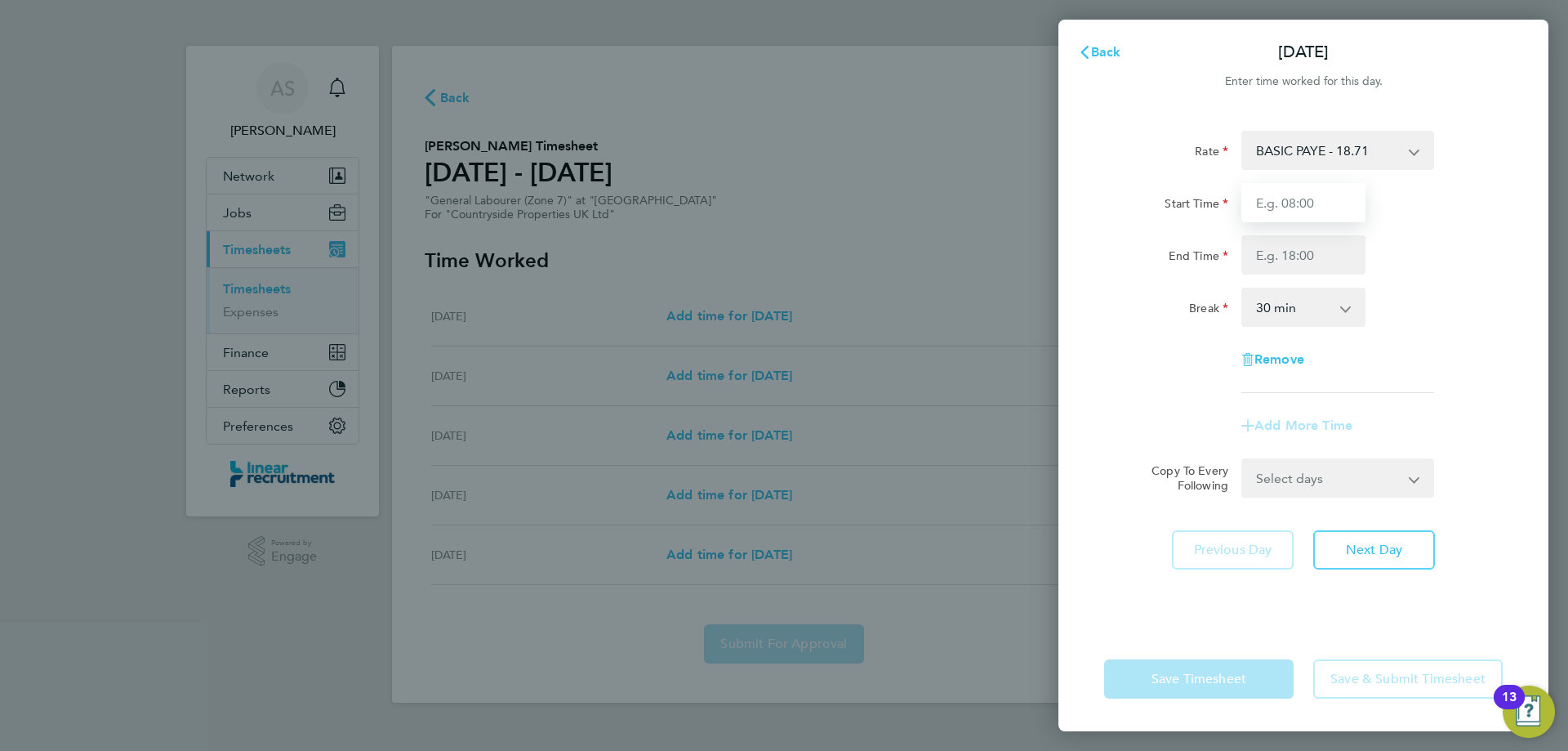
type input "07:30"
click at [1312, 251] on input "End Time" at bounding box center [1304, 254] width 124 height 39
type input "17:00"
click at [1438, 324] on div "Break 0 min 15 min 30 min 45 min 60 min 75 min 90 min" at bounding box center [1304, 307] width 411 height 39
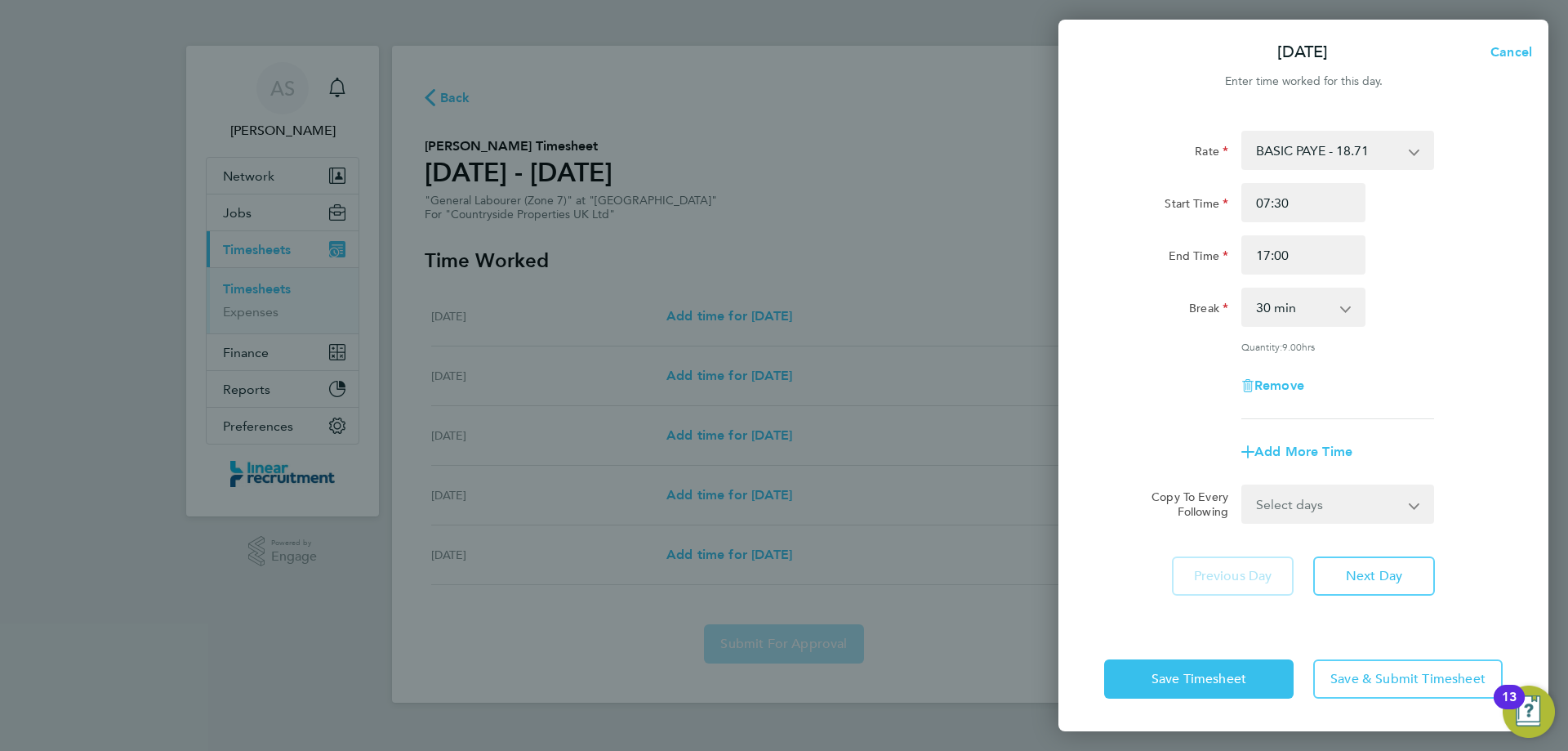
click at [1362, 502] on select "Select days Day Weekday (Mon-Fri) Weekend (Sat-Sun) Thursday Friday Saturday Su…" at bounding box center [1329, 504] width 172 height 36
select select "DAY"
click at [1243, 486] on select "Select days Day Weekday (Mon-Fri) Weekend (Sat-Sun) Thursday Friday Saturday Su…" at bounding box center [1329, 504] width 172 height 36
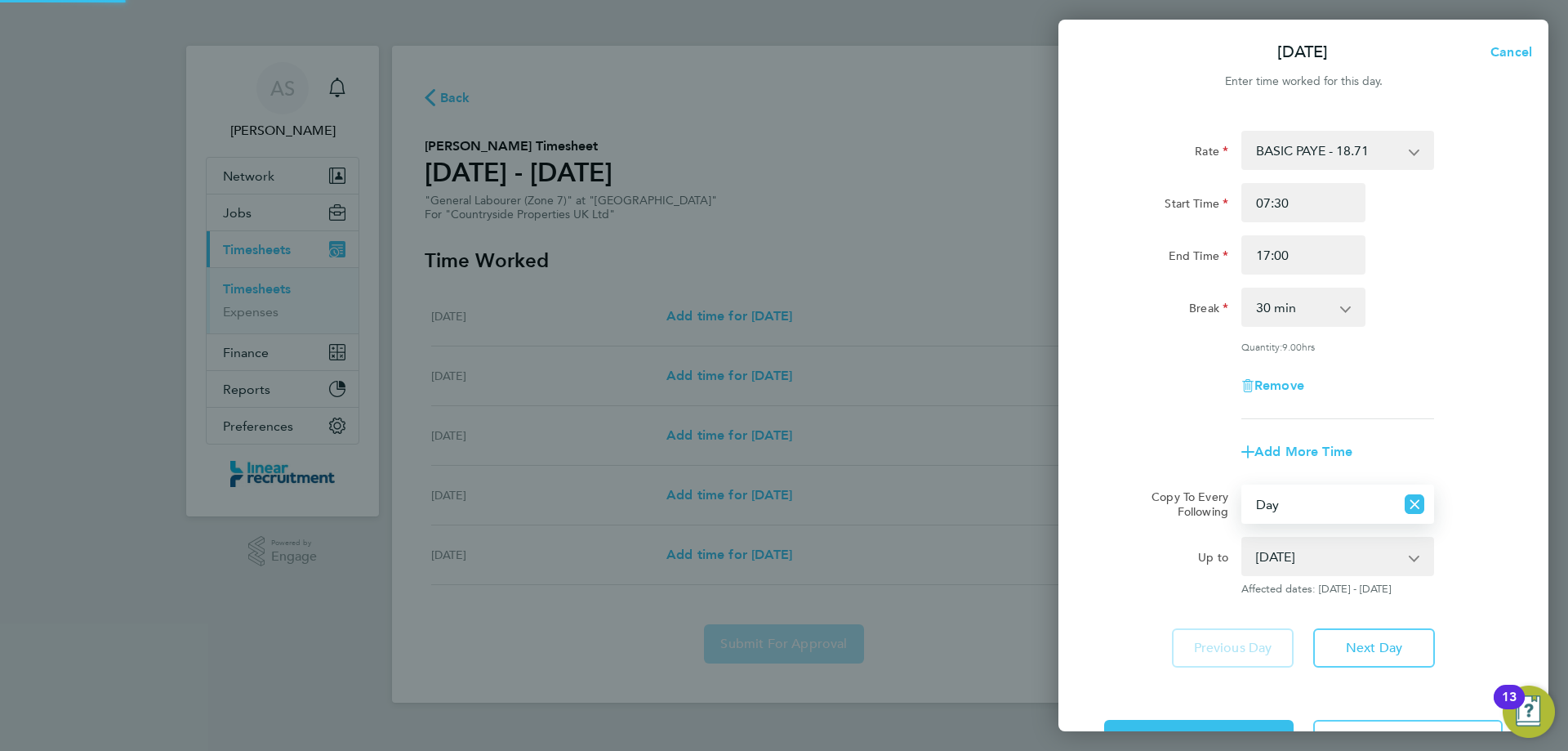
click at [1308, 516] on select "Select days Day Weekday (Mon-Fri) Weekend (Sat-Sun) Thursday Friday Saturday Su…" at bounding box center [1319, 504] width 152 height 36
click at [1442, 460] on div "Add More Time" at bounding box center [1304, 451] width 411 height 39
click at [1381, 557] on select "28 Aug 2025 29 Aug 2025 30 Aug 2025 31 Aug 2025" at bounding box center [1328, 557] width 170 height 36
select select "2025-08-28"
click at [1243, 538] on select "28 Aug 2025 29 Aug 2025 30 Aug 2025 31 Aug 2025" at bounding box center [1328, 557] width 170 height 36
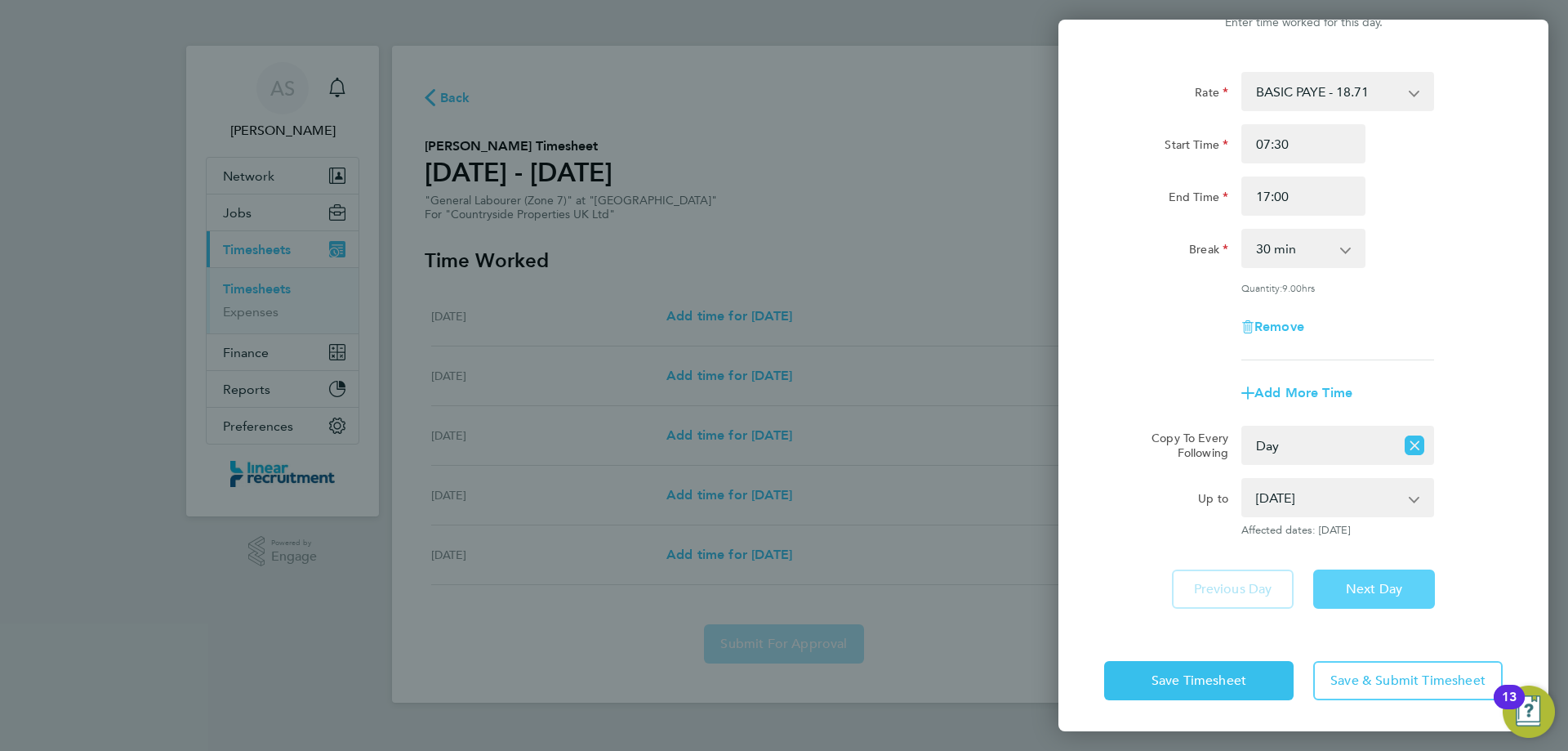
click at [1395, 578] on button "Next Day" at bounding box center [1374, 589] width 122 height 39
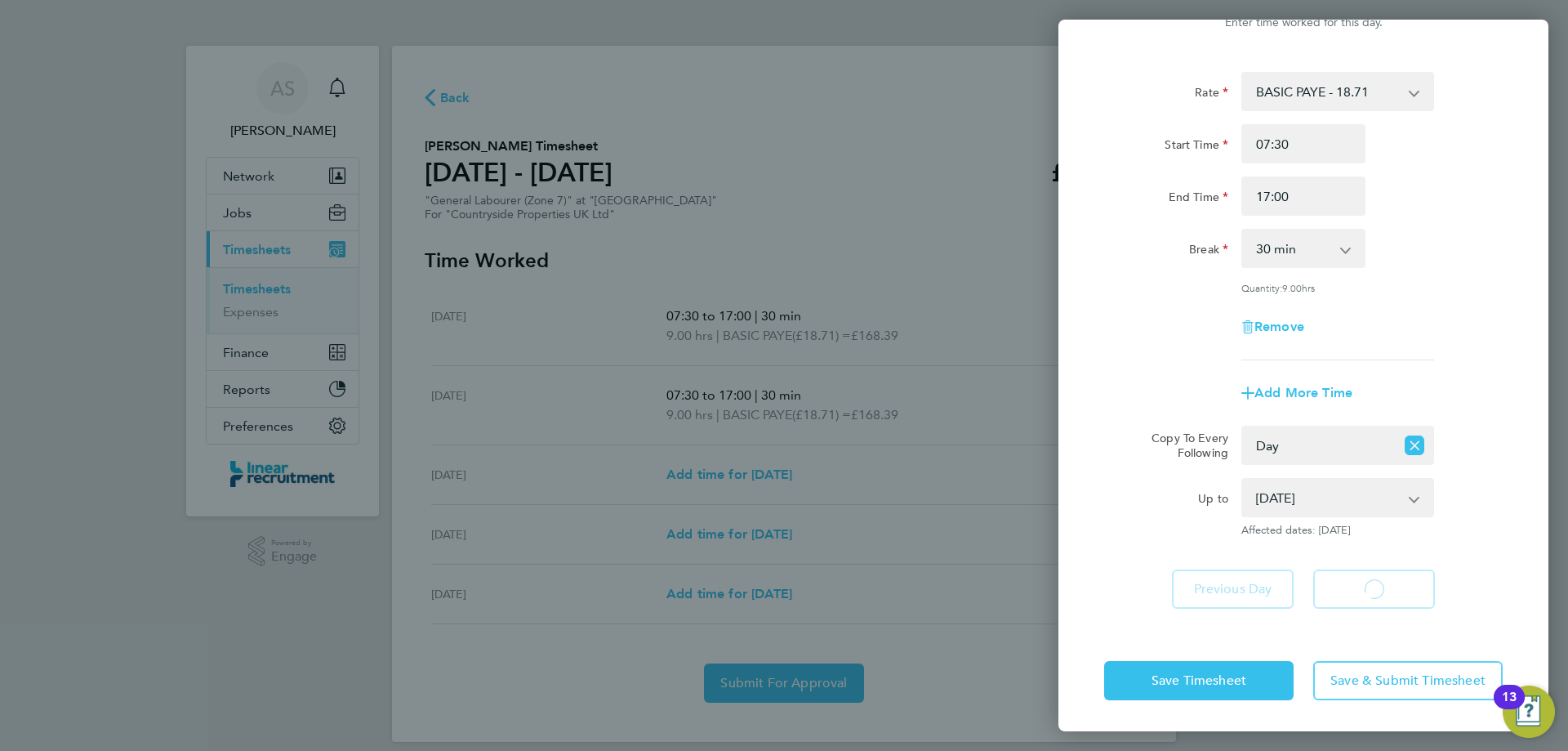
select select "30"
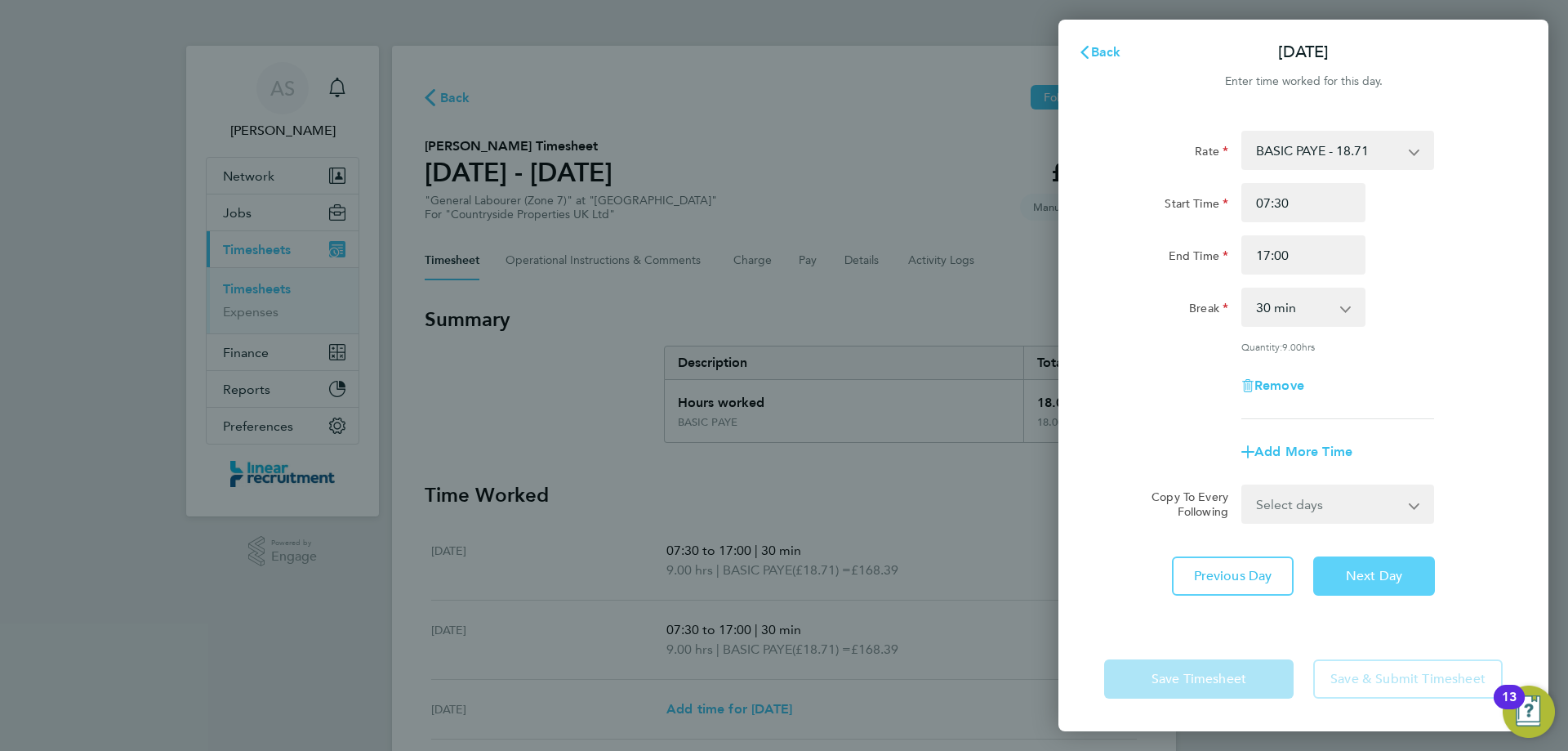
click at [1387, 590] on button "Next Day" at bounding box center [1374, 576] width 122 height 39
select select "30"
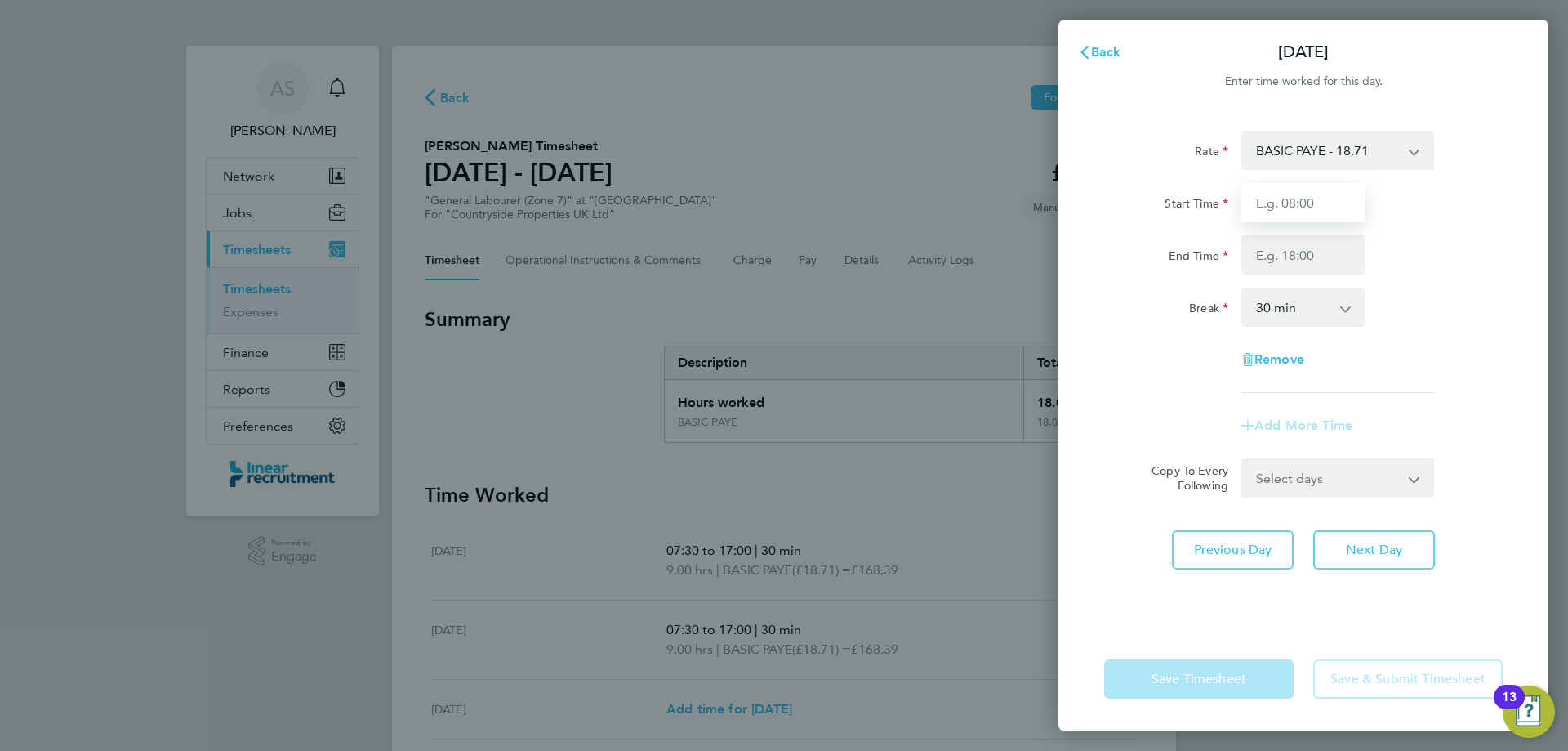
click at [1277, 203] on input "Start Time" at bounding box center [1304, 202] width 124 height 39
type input "07:30"
click at [1297, 262] on input "End Time" at bounding box center [1304, 254] width 124 height 39
type input "15:00"
click at [1444, 371] on div "Remove" at bounding box center [1304, 359] width 411 height 39
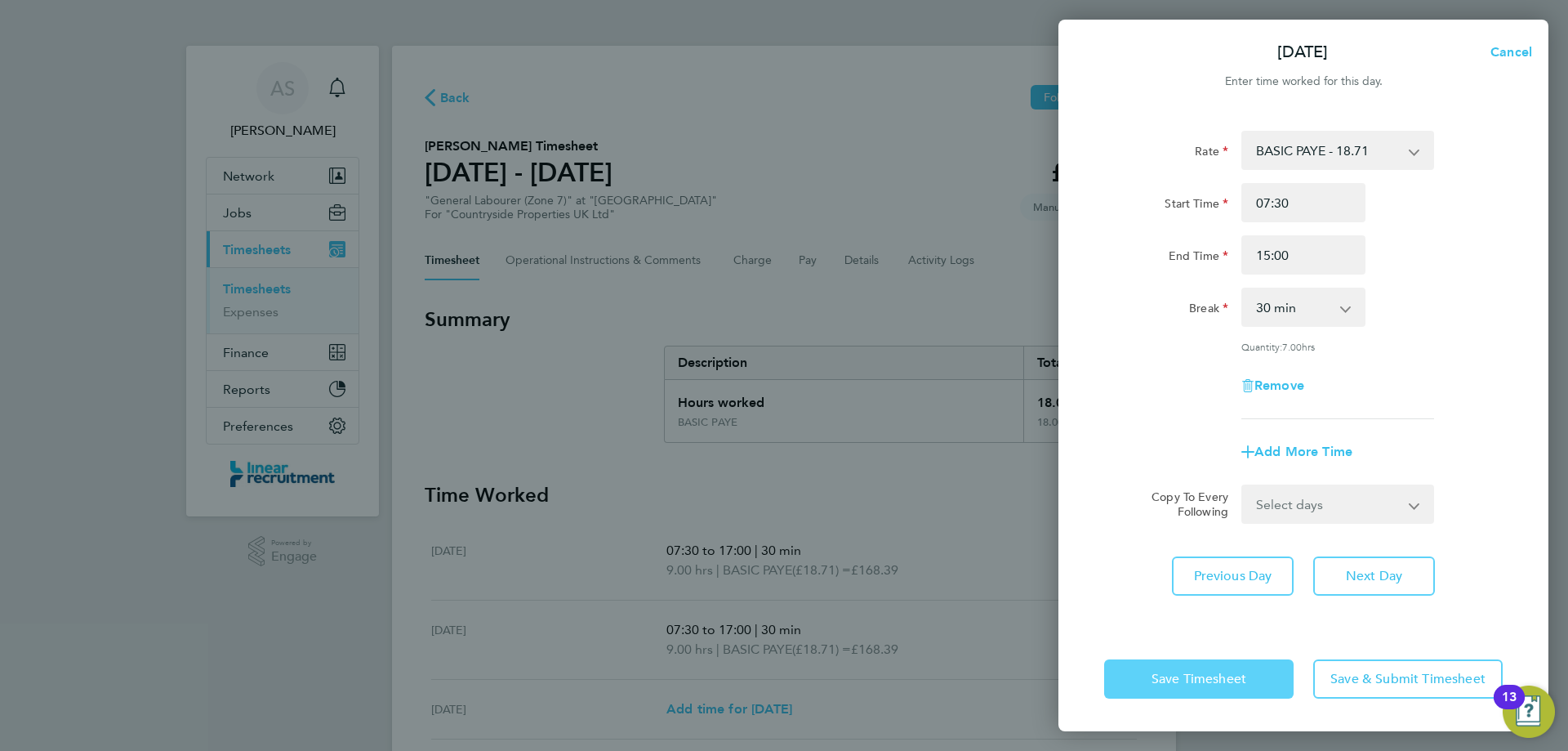
click at [1231, 664] on button "Save Timesheet" at bounding box center [1198, 678] width 189 height 39
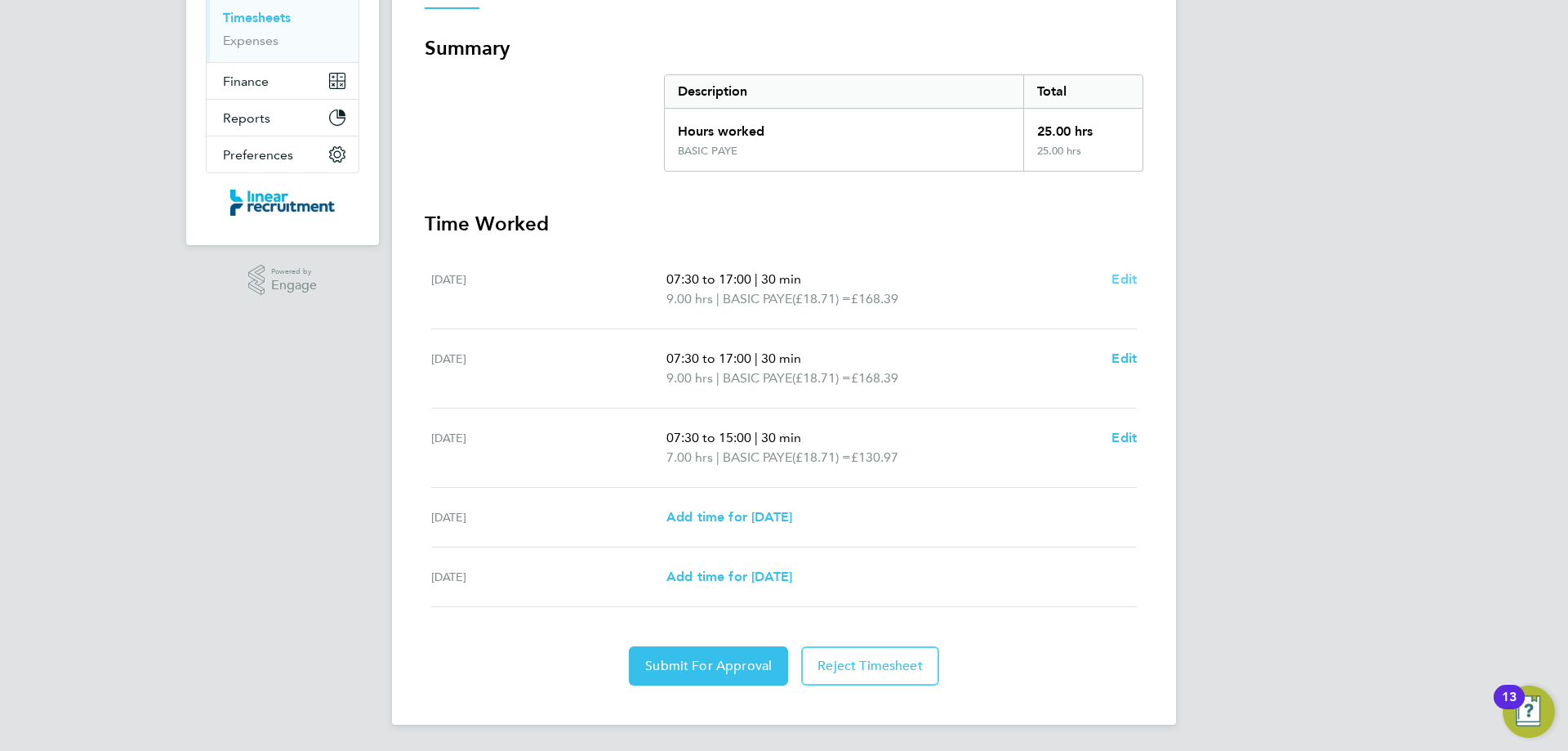
click at [1114, 272] on span "Edit" at bounding box center [1124, 279] width 25 height 16
select select "30"
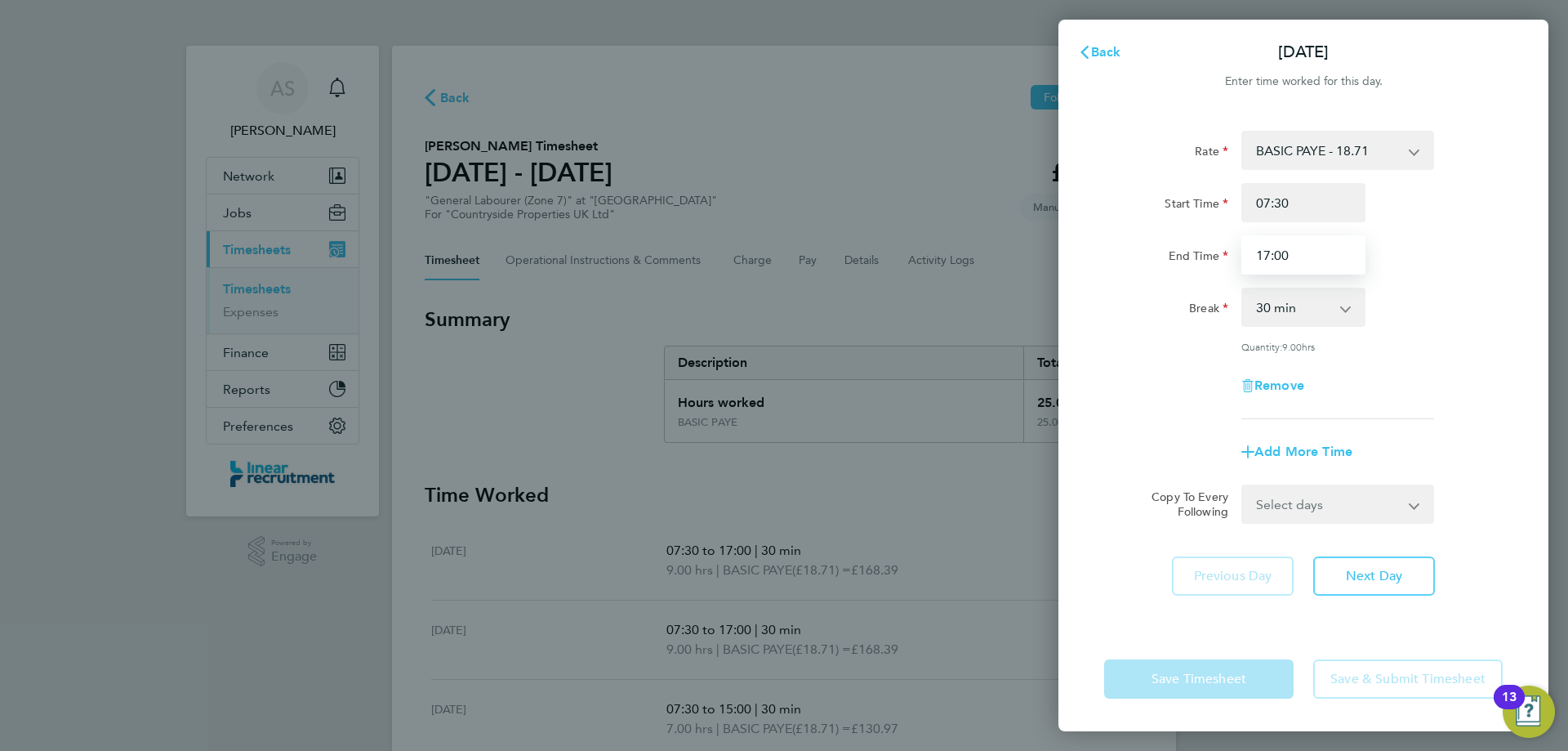
drag, startPoint x: 1288, startPoint y: 255, endPoint x: 1238, endPoint y: 259, distance: 50.2
click at [1238, 259] on div "17:00" at bounding box center [1303, 254] width 137 height 39
drag, startPoint x: 1299, startPoint y: 261, endPoint x: 1273, endPoint y: 261, distance: 26.0
click at [1273, 261] on input "16:30" at bounding box center [1304, 254] width 124 height 39
type input "16:00"
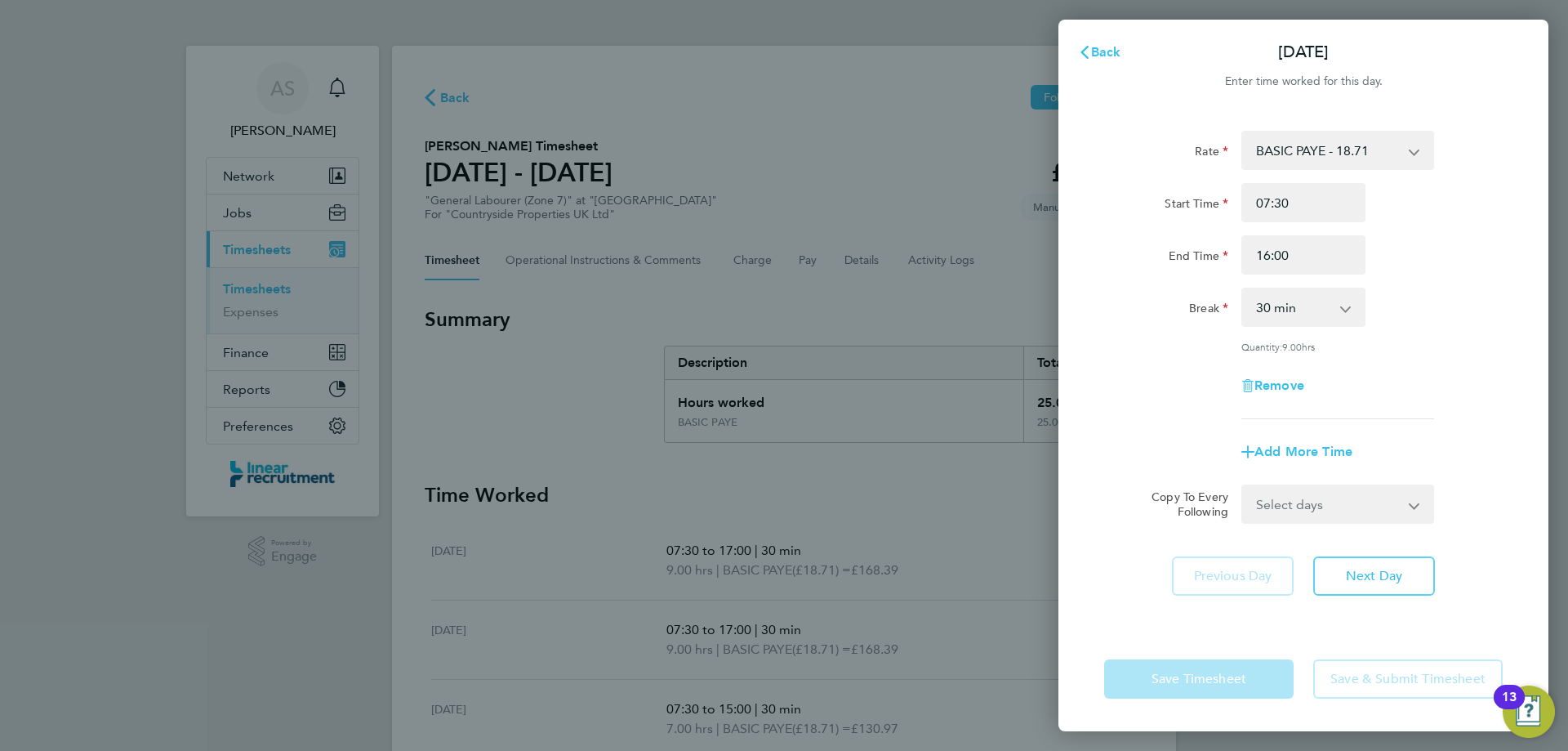
click at [1404, 263] on div "End Time 16:00" at bounding box center [1304, 254] width 411 height 39
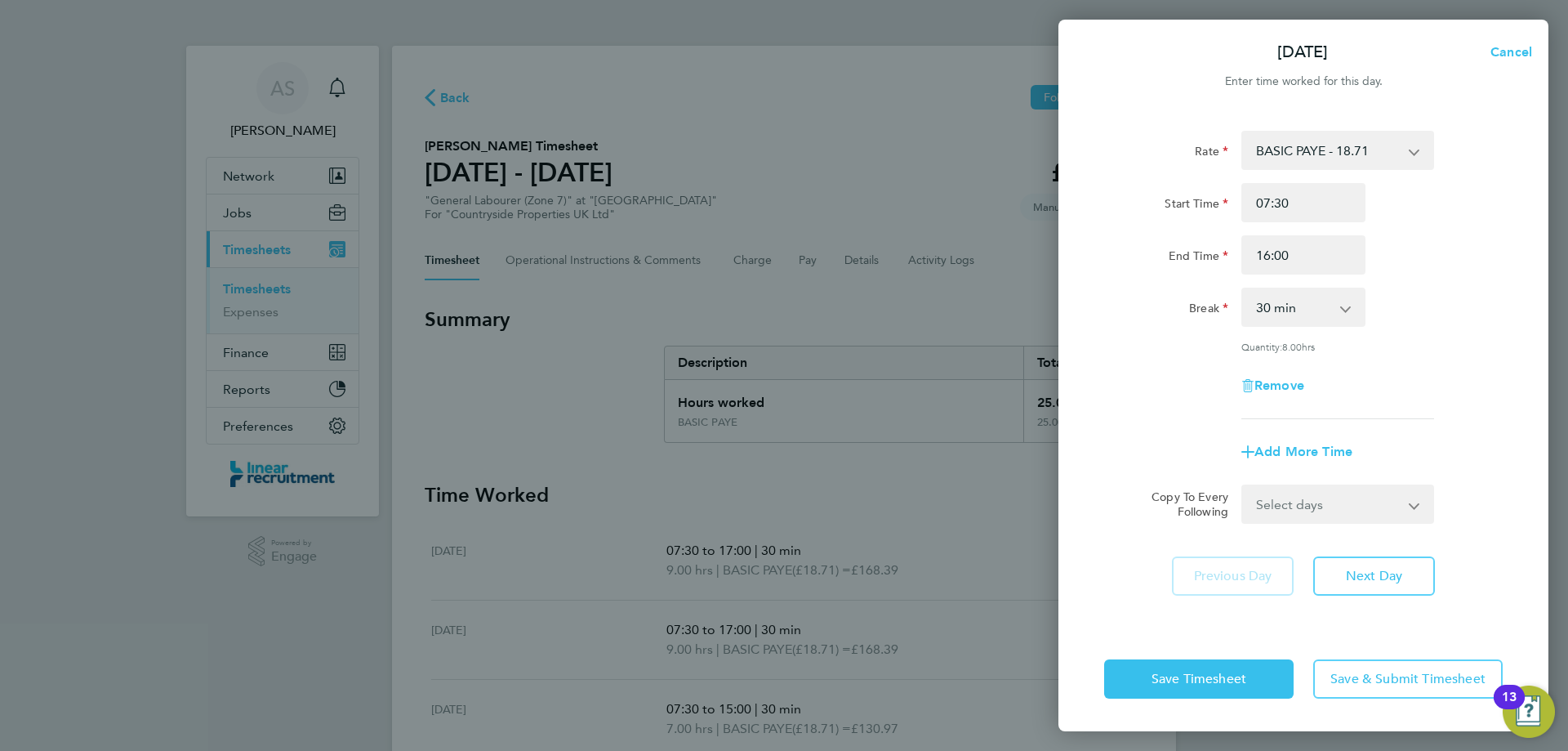
click at [1337, 512] on select "Select days Day Weekday (Mon-Fri) Weekend (Sat-Sun) Thursday Friday Saturday Su…" at bounding box center [1329, 504] width 172 height 36
click at [1459, 453] on div "Add More Time" at bounding box center [1304, 451] width 411 height 39
click at [1398, 563] on button "Next Day" at bounding box center [1374, 576] width 122 height 39
select select "30"
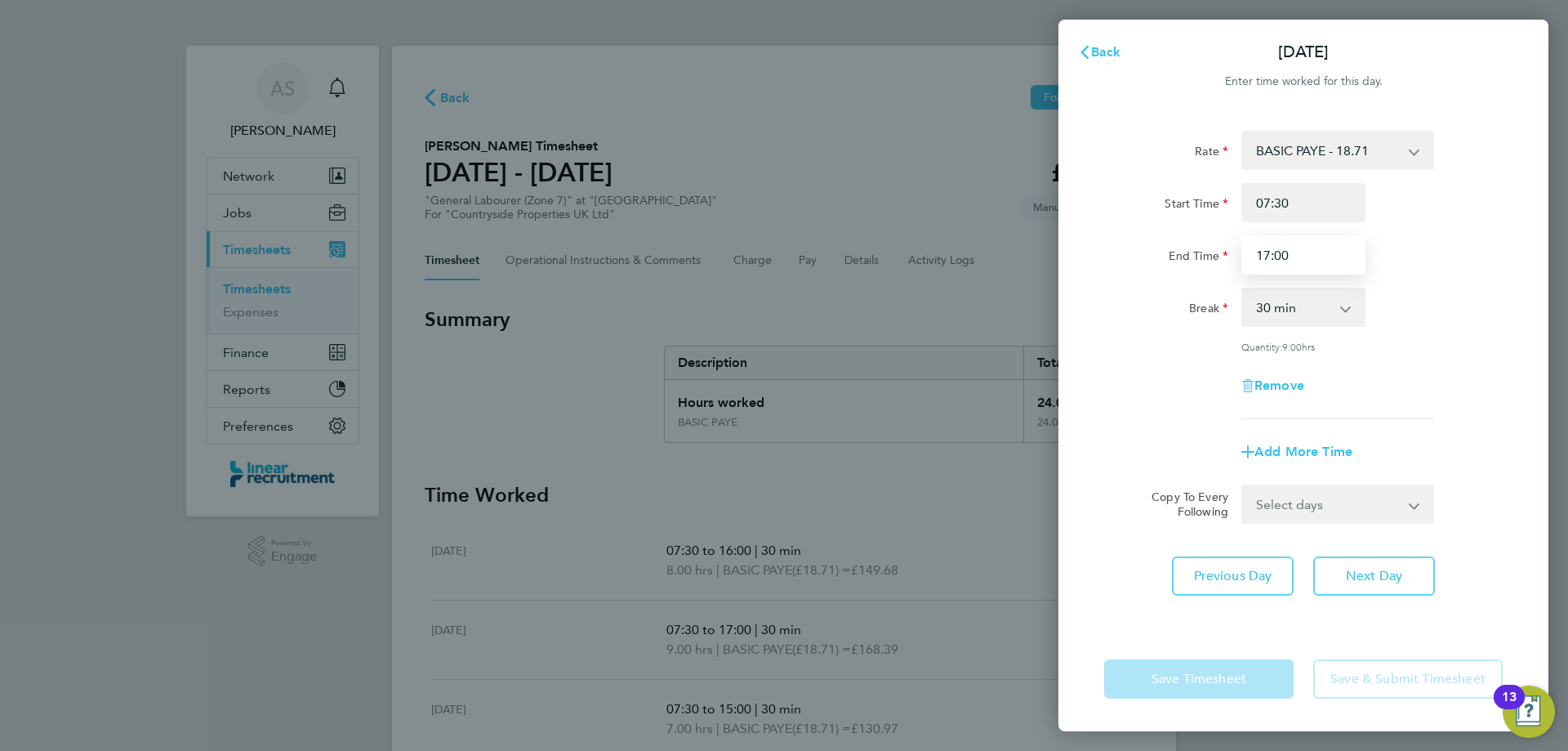
drag, startPoint x: 1295, startPoint y: 261, endPoint x: 1240, endPoint y: 261, distance: 55.0
click at [1240, 261] on div "17:00" at bounding box center [1303, 254] width 137 height 39
type input "16:00"
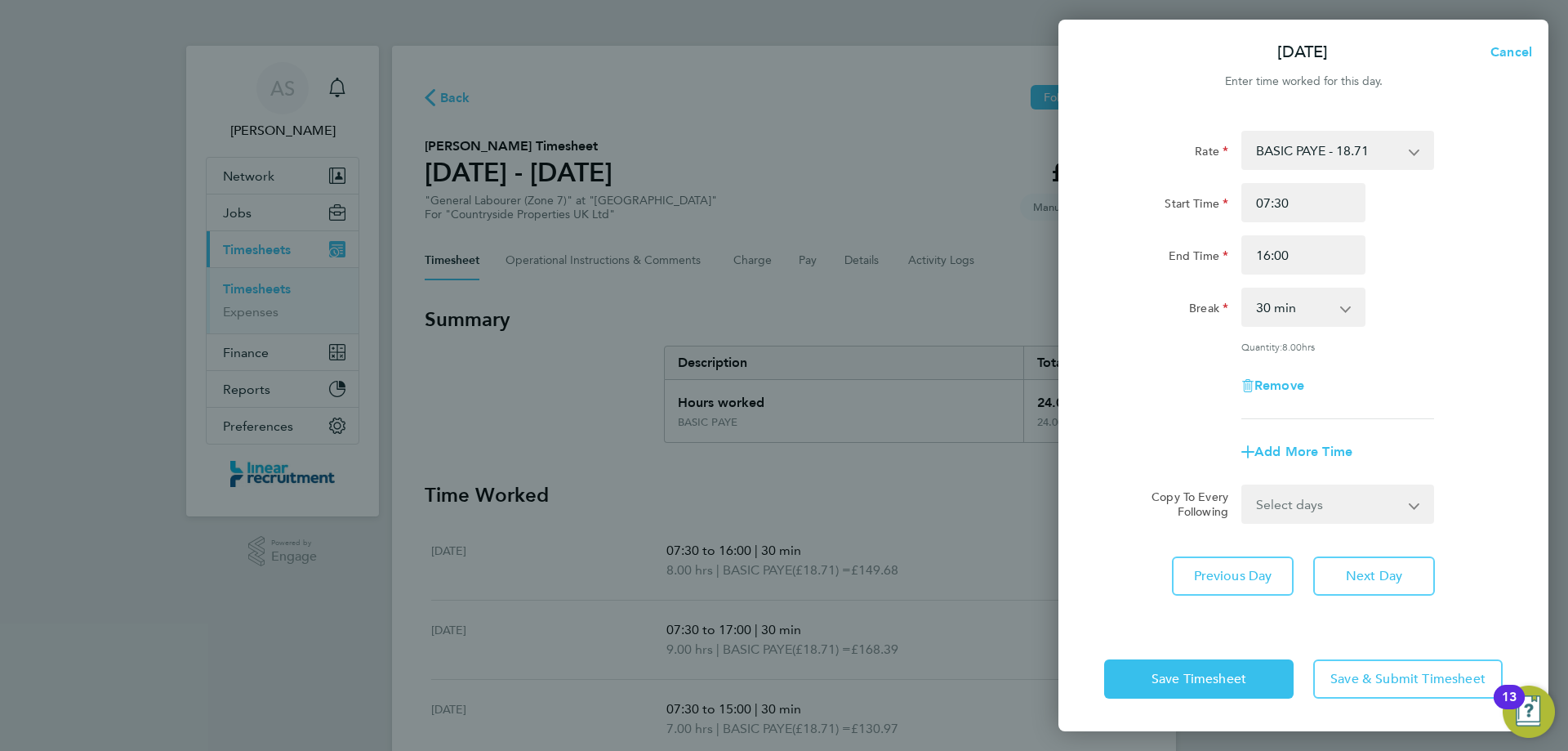
click at [1457, 307] on div "Break 0 min 15 min 30 min 45 min 60 min 75 min 90 min" at bounding box center [1304, 307] width 411 height 39
click at [1210, 670] on button "Save Timesheet" at bounding box center [1198, 678] width 189 height 39
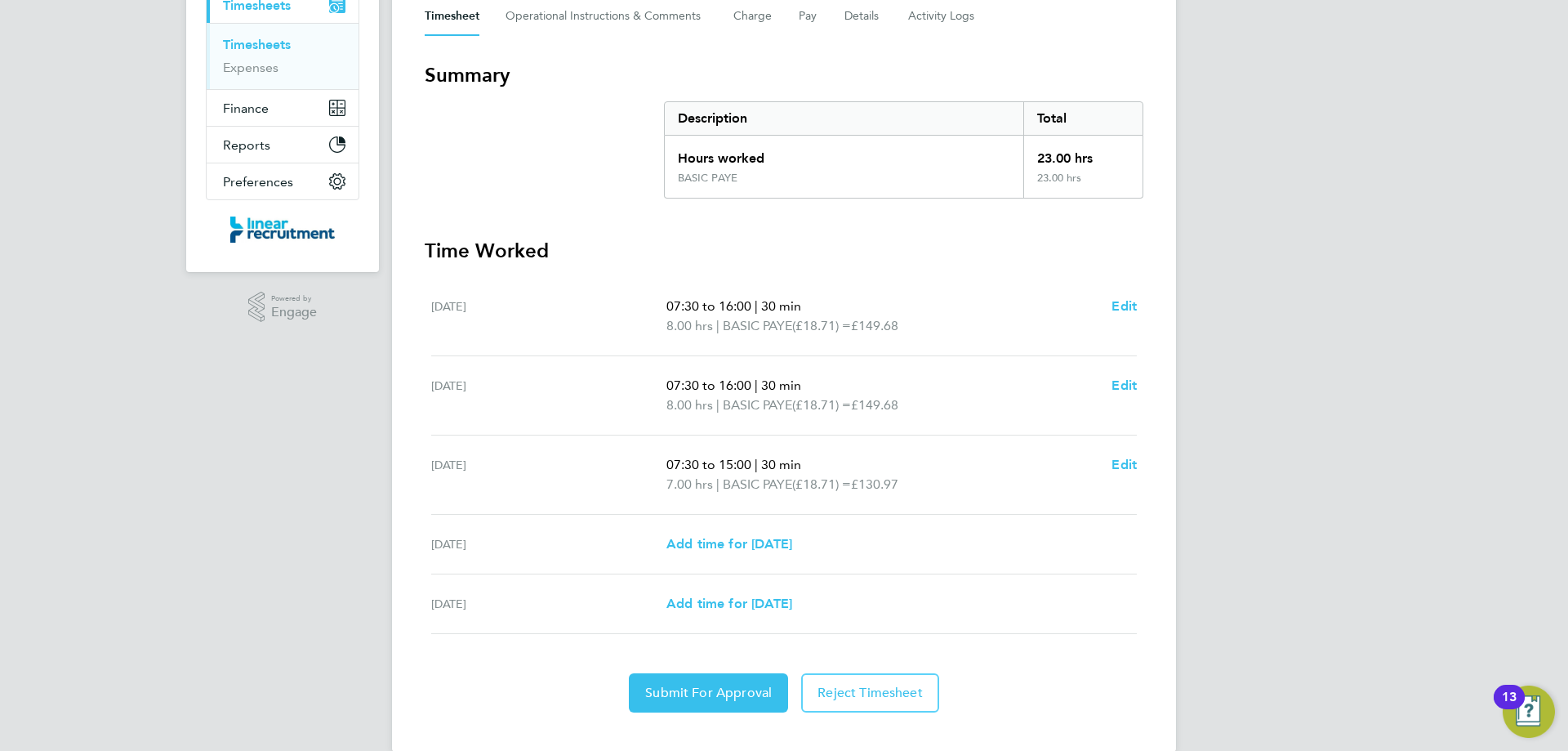
scroll to position [245, 0]
click at [693, 698] on span "Submit For Approval" at bounding box center [708, 691] width 127 height 16
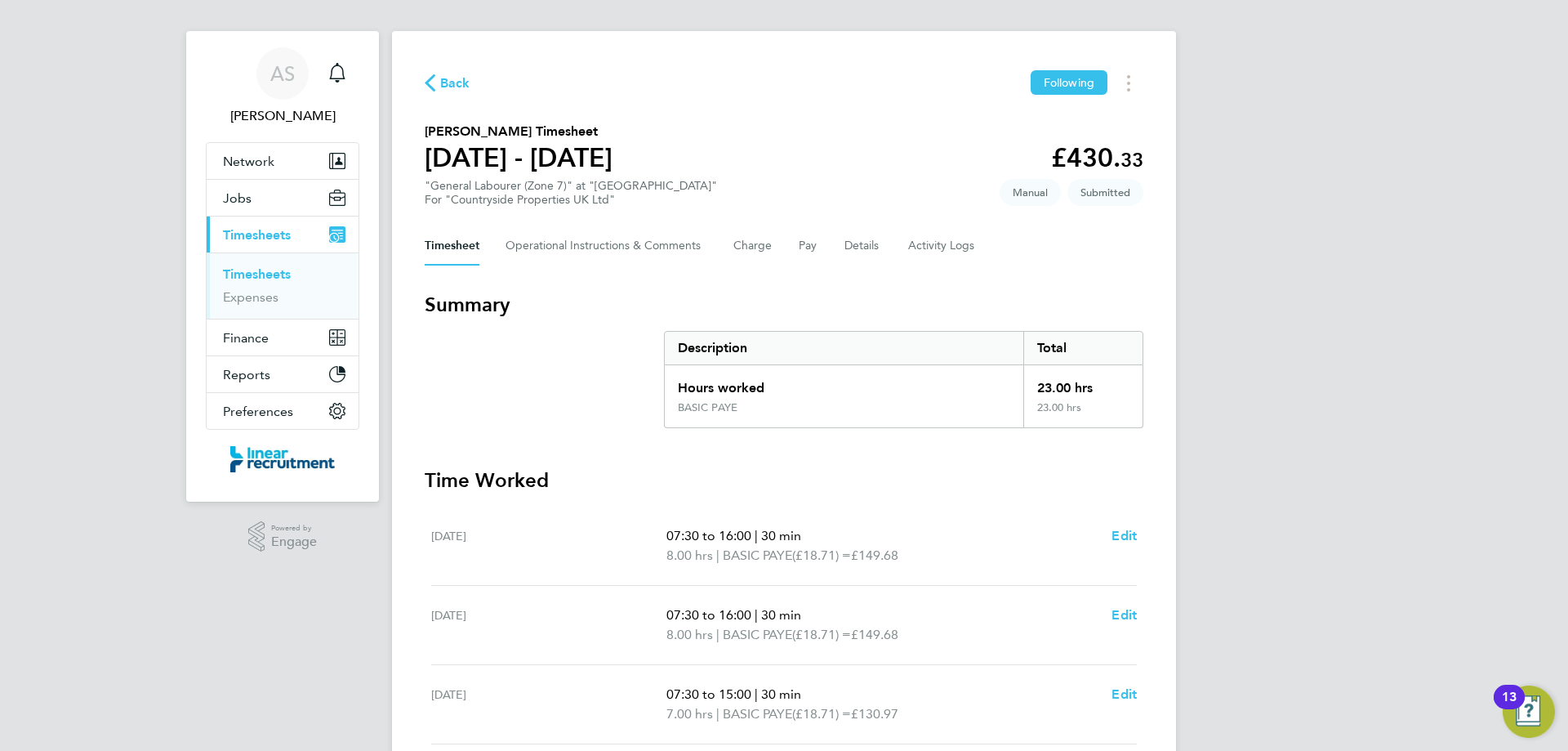
scroll to position [0, 0]
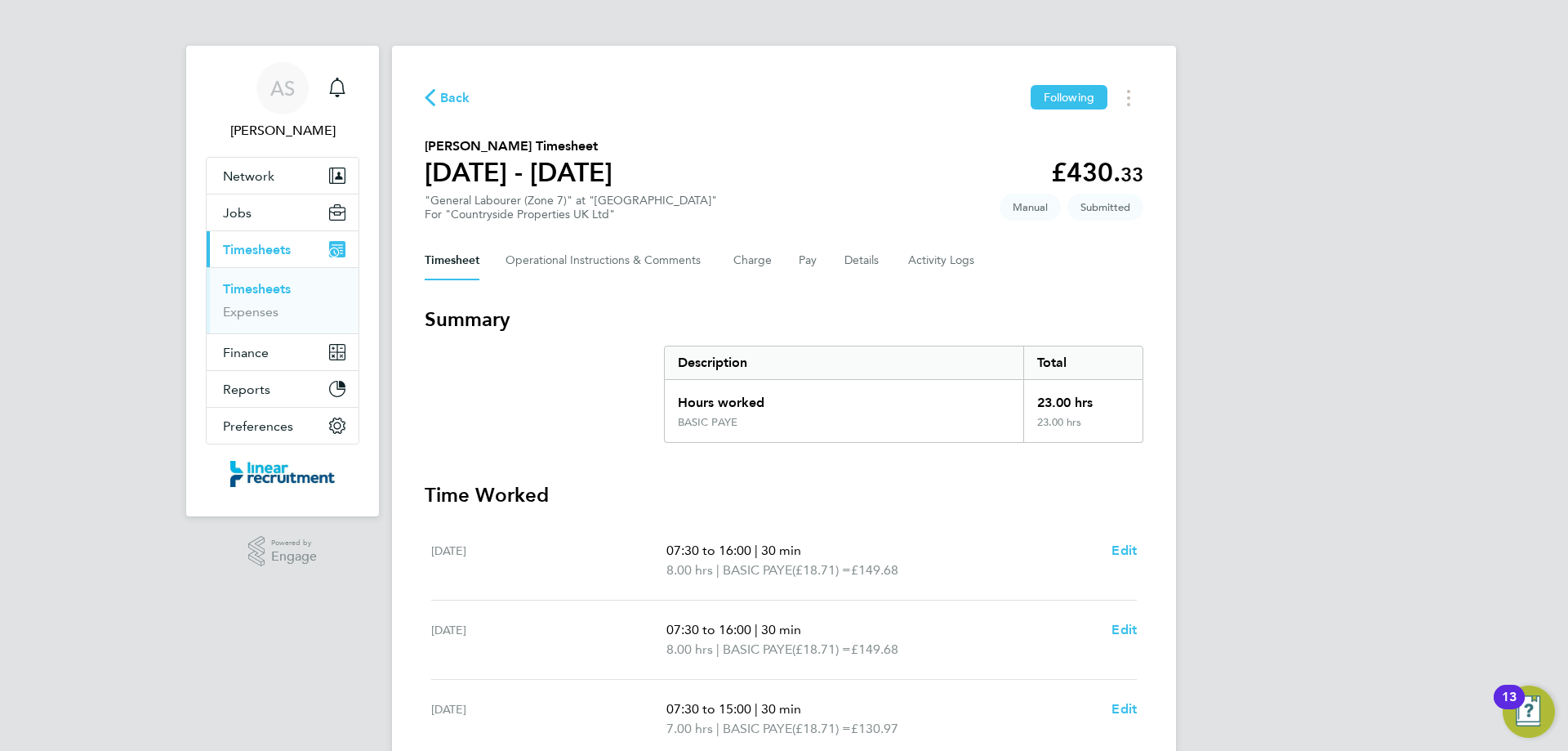
click at [446, 102] on span "Back" at bounding box center [455, 98] width 30 height 20
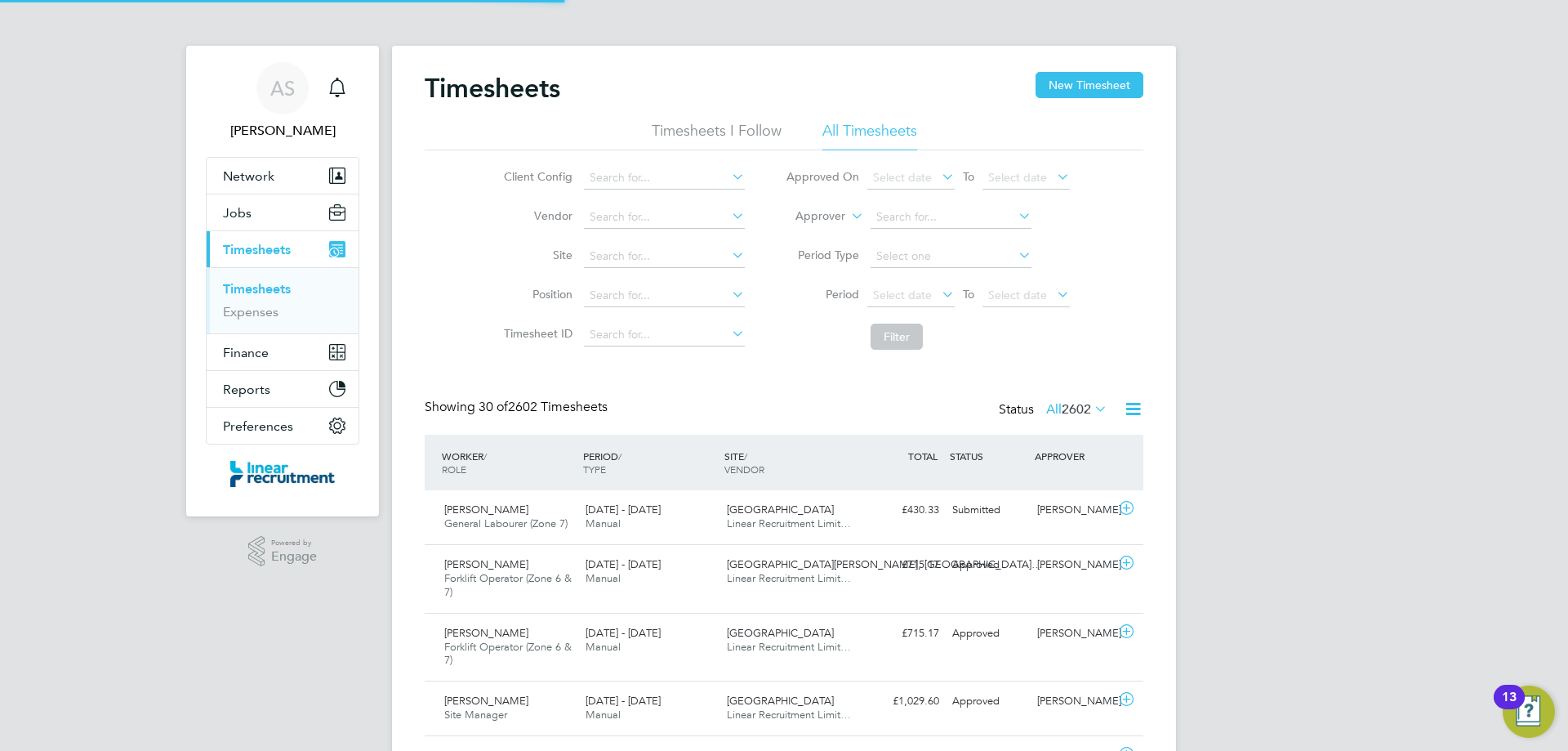
scroll to position [54, 142]
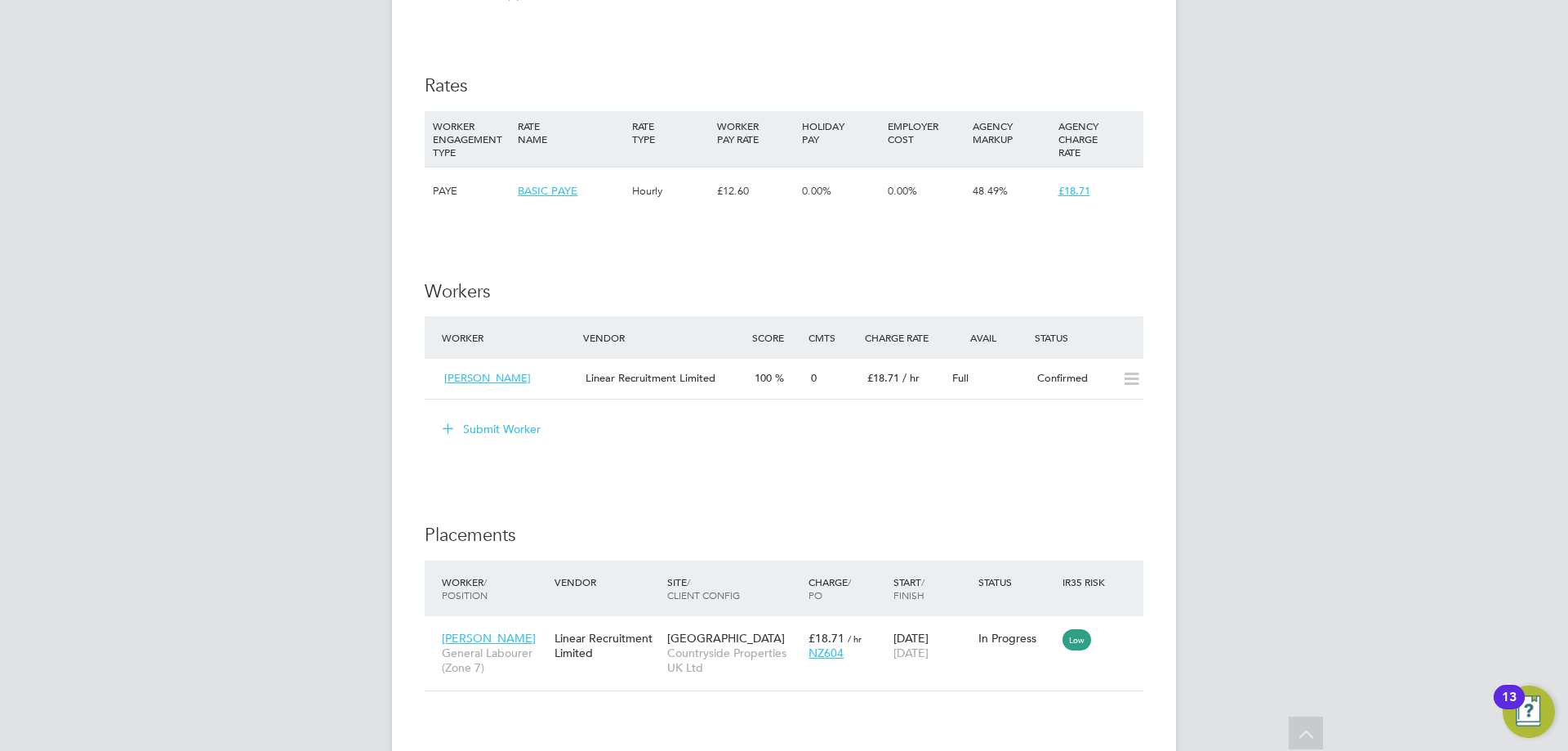
scroll to position [1062, 0]
